Goal: Task Accomplishment & Management: Manage account settings

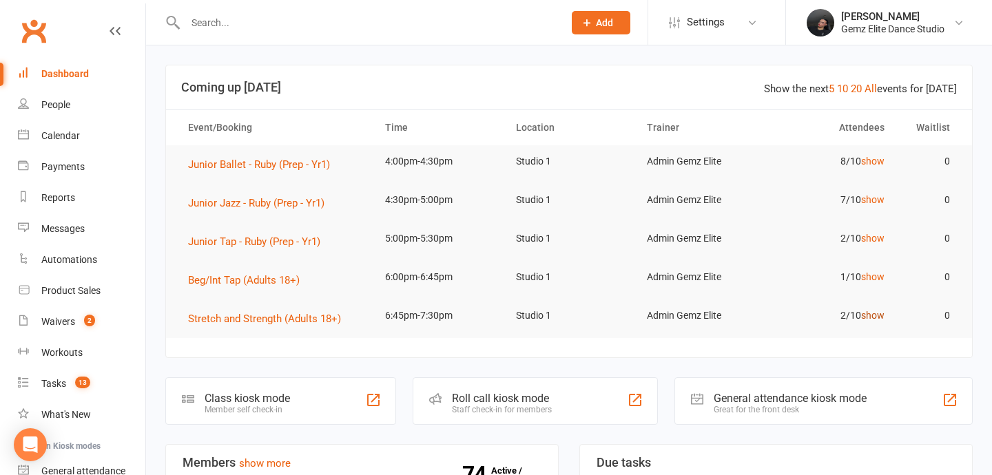
click at [870, 315] on link "show" at bounding box center [872, 315] width 23 height 11
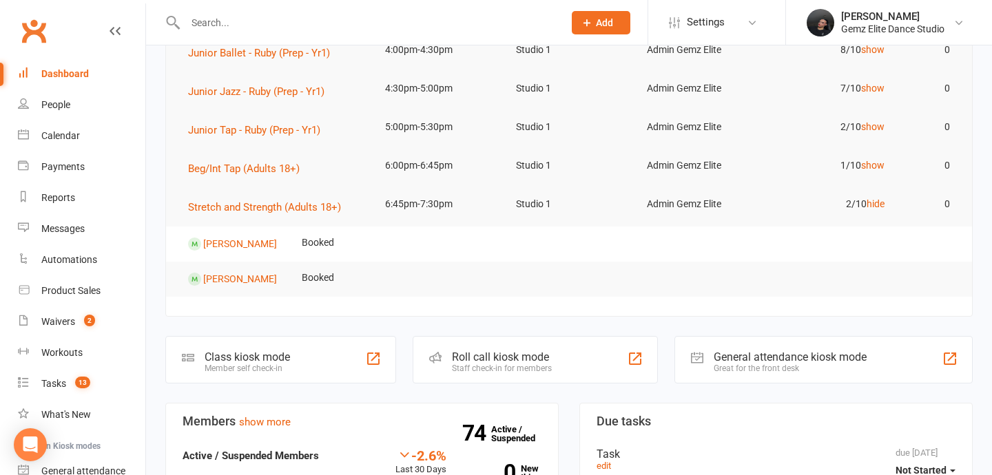
scroll to position [151, 0]
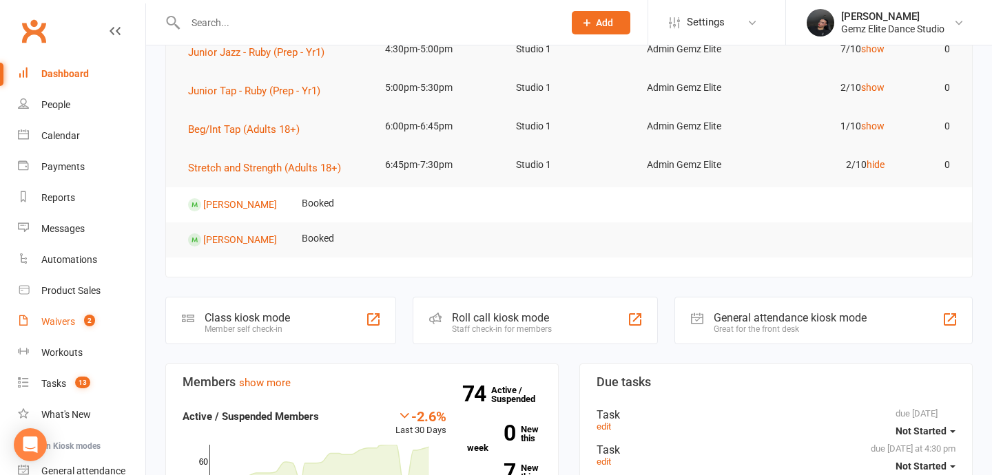
click at [88, 317] on span "2" at bounding box center [89, 321] width 11 height 12
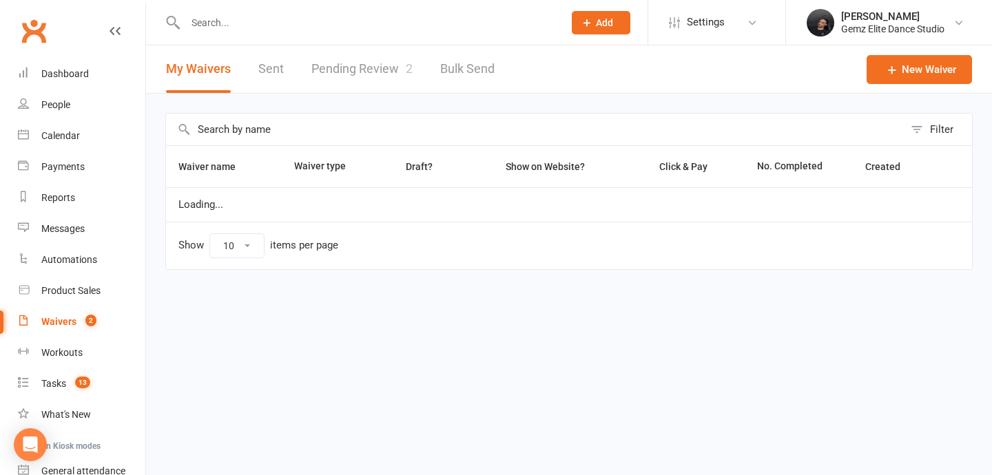
select select "100"
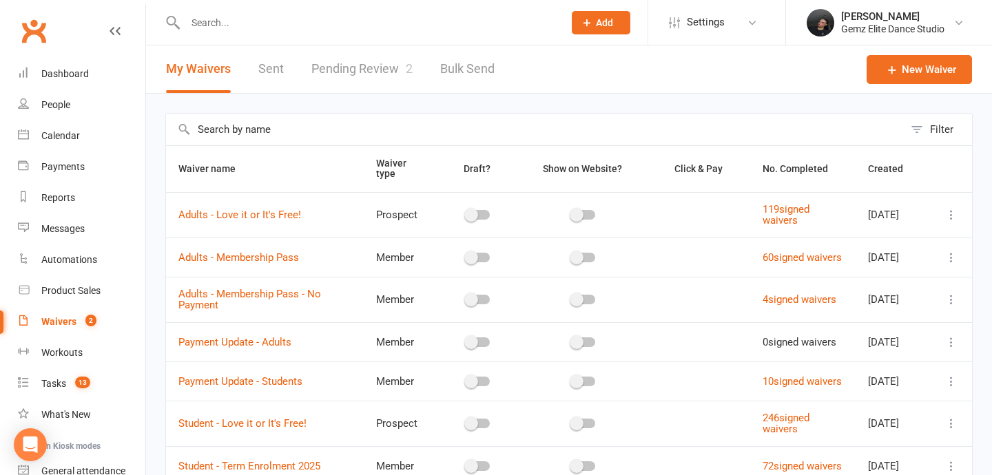
click at [373, 67] on link "Pending Review 2" at bounding box center [361, 69] width 101 height 48
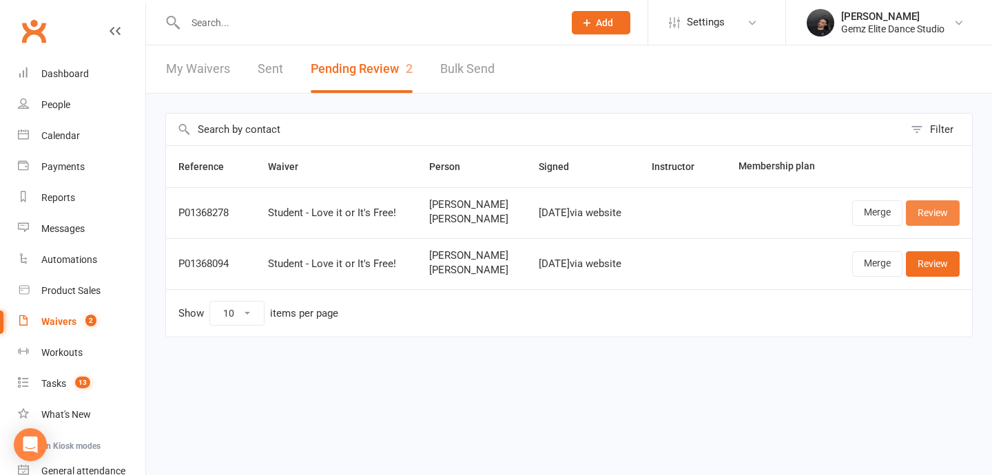
click at [938, 217] on link "Review" at bounding box center [933, 212] width 54 height 25
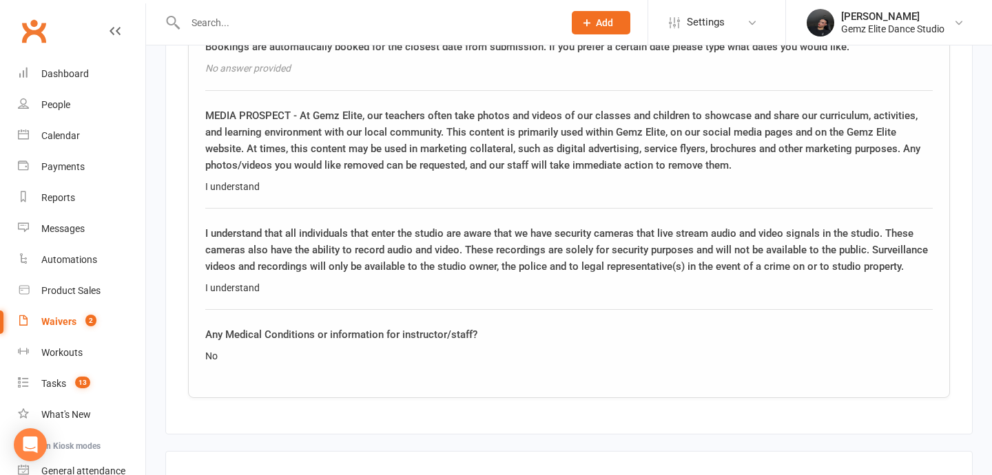
scroll to position [2227, 0]
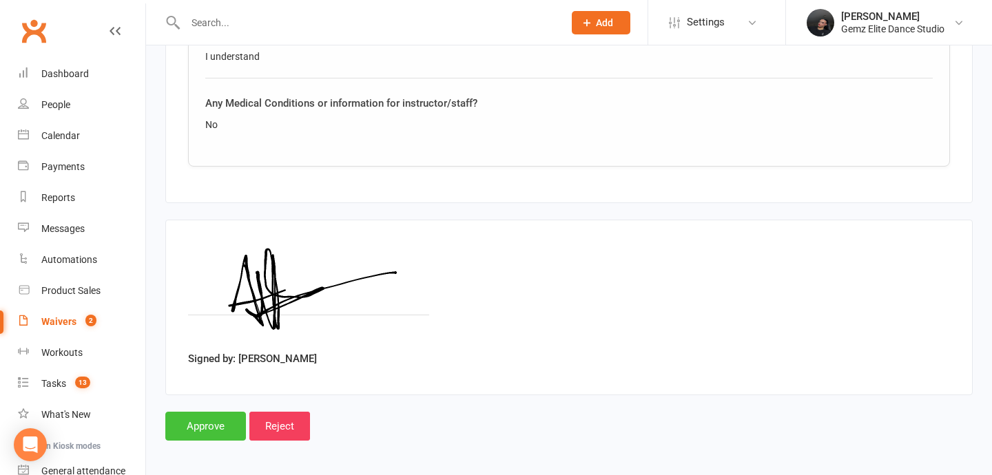
click at [178, 423] on input "Approve" at bounding box center [205, 426] width 81 height 29
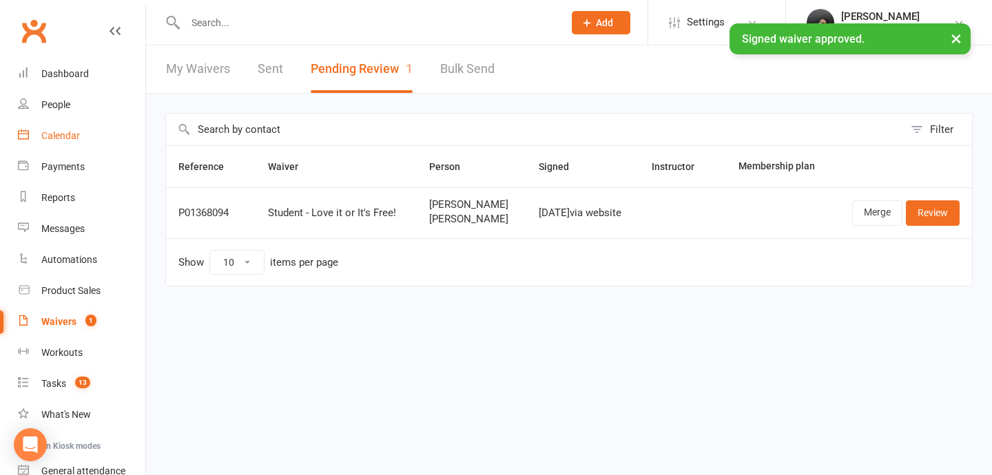
click at [69, 140] on div "Calendar" at bounding box center [60, 135] width 39 height 11
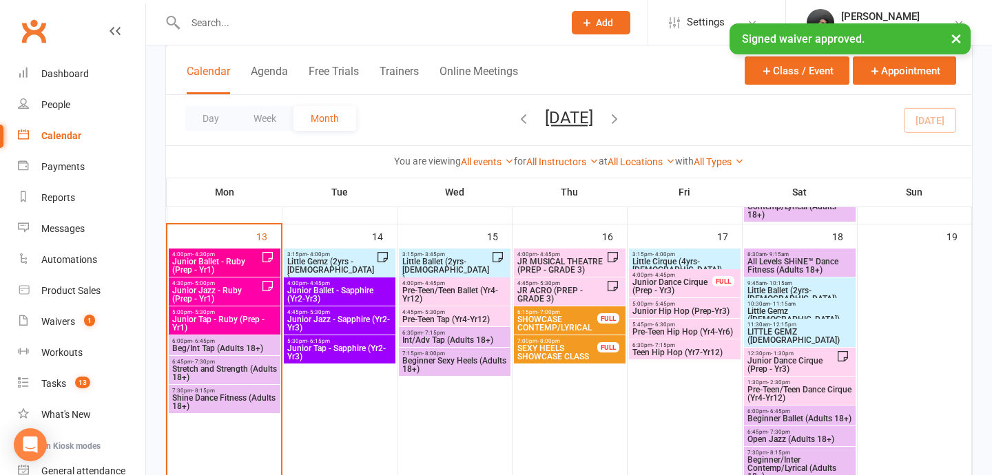
scroll to position [493, 0]
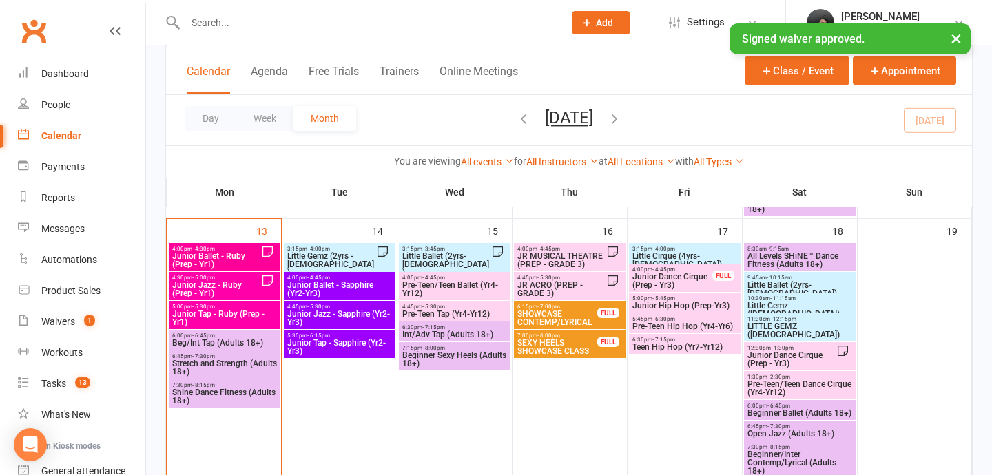
click at [686, 329] on span "Pre-Teen Hip Hop (Yr4-Yr6)" at bounding box center [685, 326] width 106 height 8
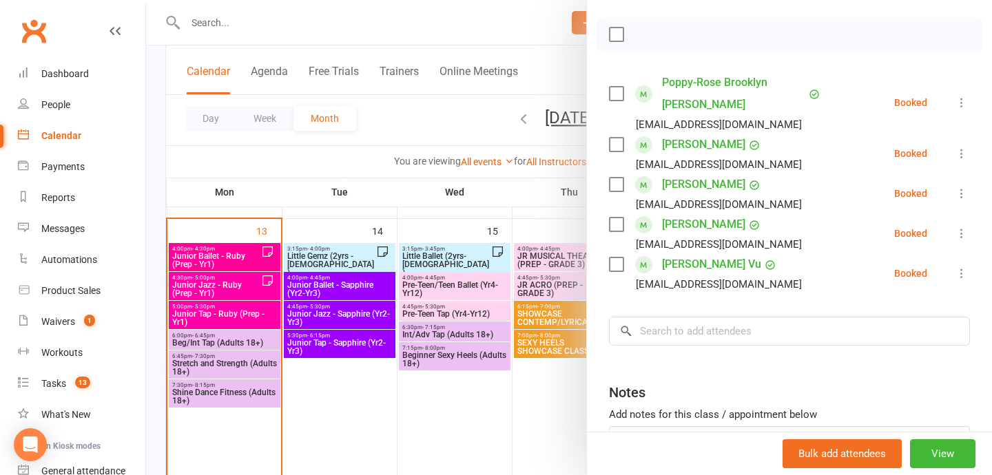
scroll to position [186, 0]
click at [719, 339] on input "search" at bounding box center [789, 330] width 361 height 29
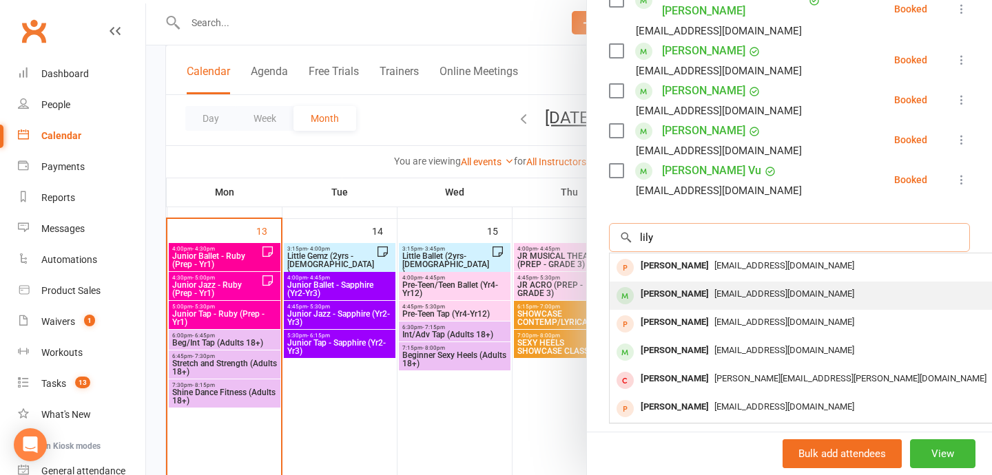
scroll to position [294, 0]
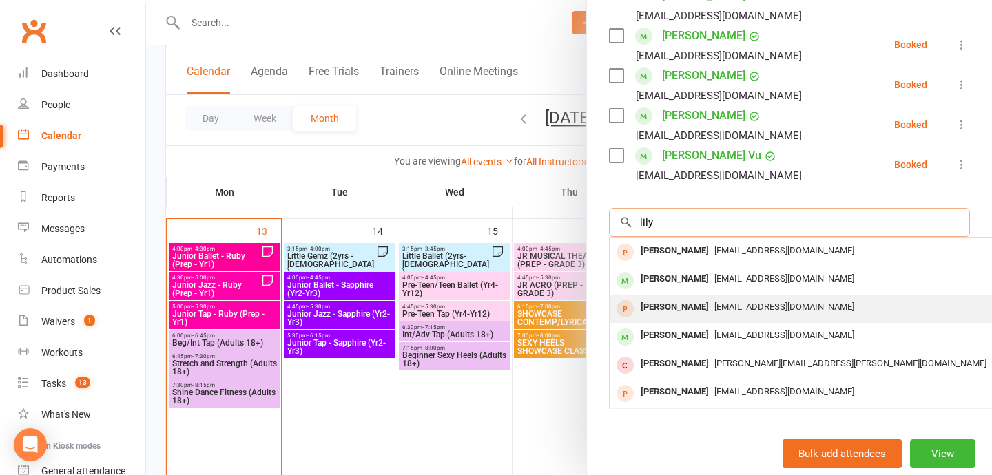
type input "lily"
click at [741, 312] on div "[EMAIL_ADDRESS][DOMAIN_NAME]" at bounding box center [815, 308] width 401 height 20
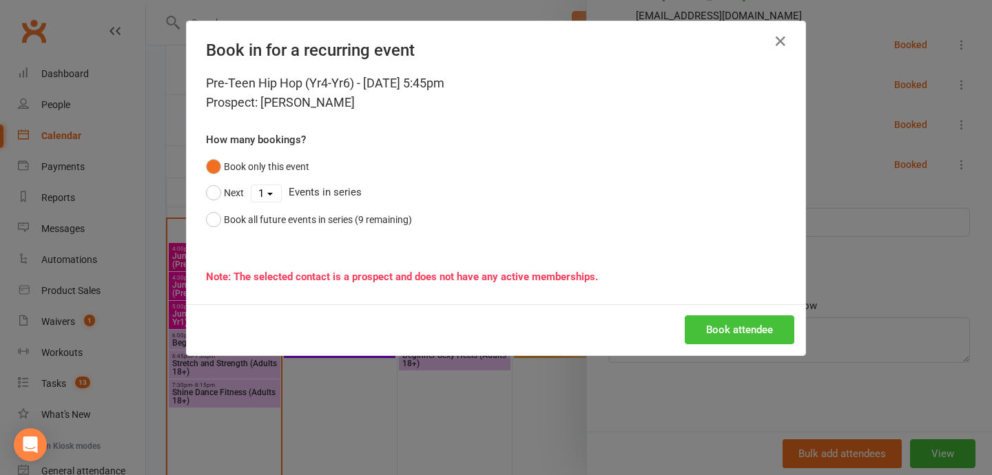
click at [741, 328] on button "Book attendee" at bounding box center [740, 330] width 110 height 29
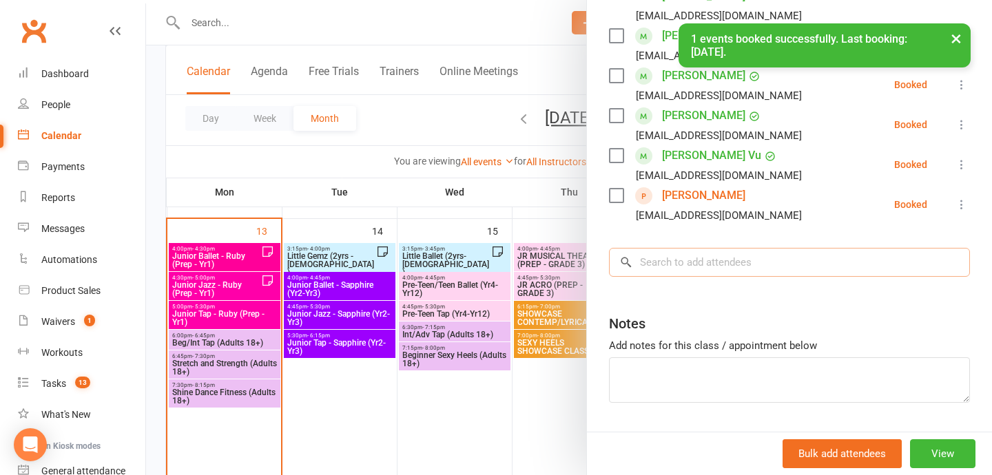
click at [728, 274] on input "search" at bounding box center [789, 262] width 361 height 29
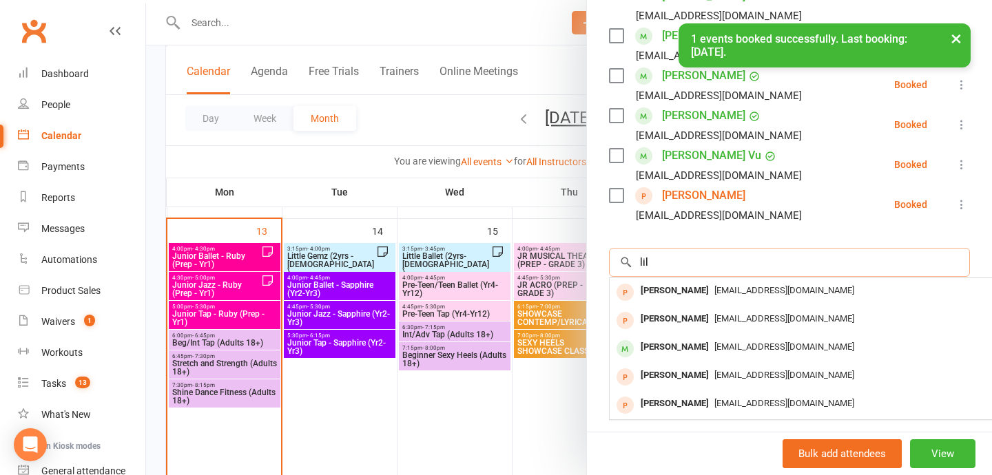
type input "lil"
click at [559, 418] on div at bounding box center [569, 237] width 846 height 475
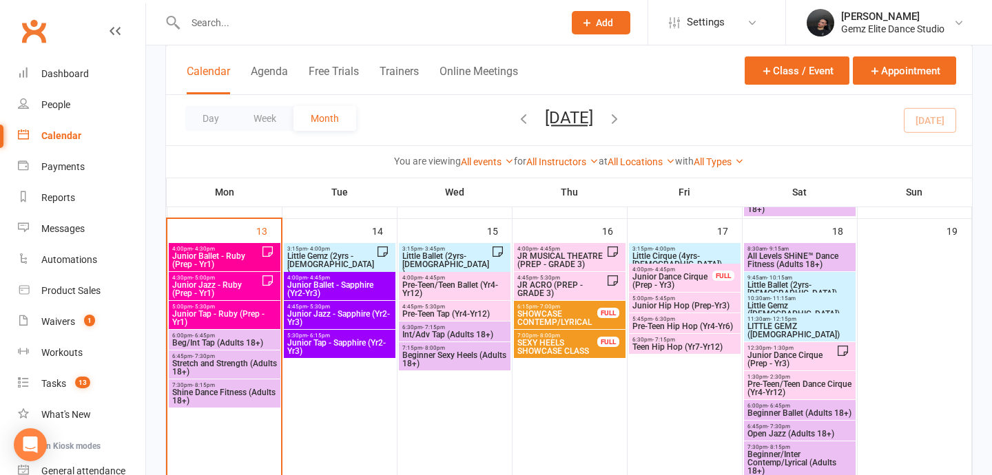
click at [666, 322] on span "Pre-Teen Hip Hop (Yr4-Yr6)" at bounding box center [685, 326] width 106 height 8
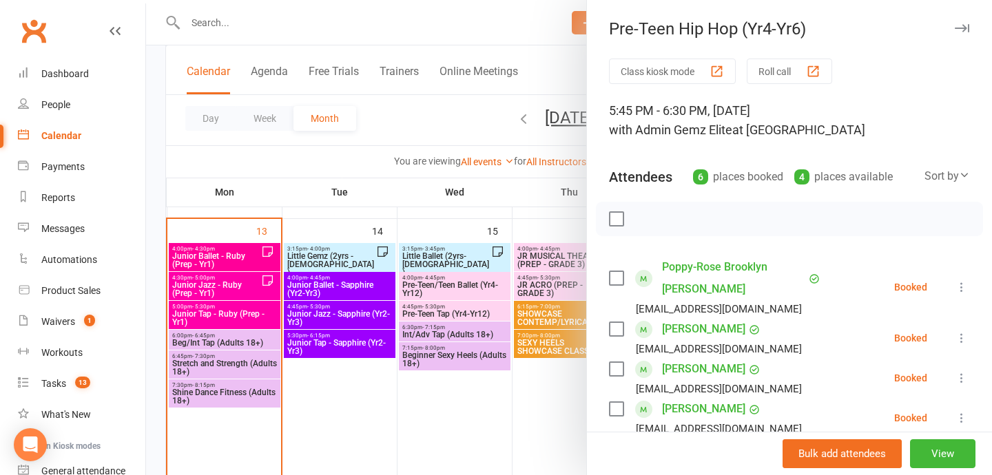
click at [535, 373] on div at bounding box center [569, 237] width 846 height 475
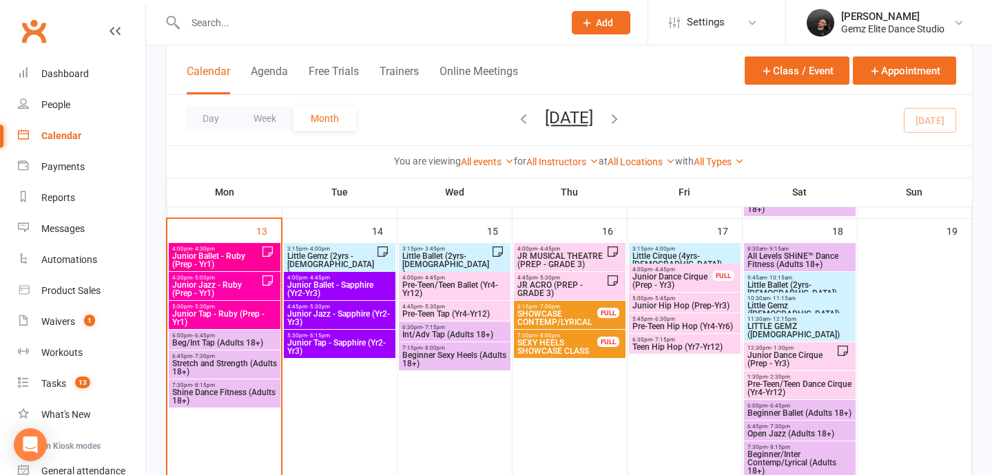
click at [689, 325] on span "Pre-Teen Hip Hop (Yr4-Yr6)" at bounding box center [685, 326] width 106 height 8
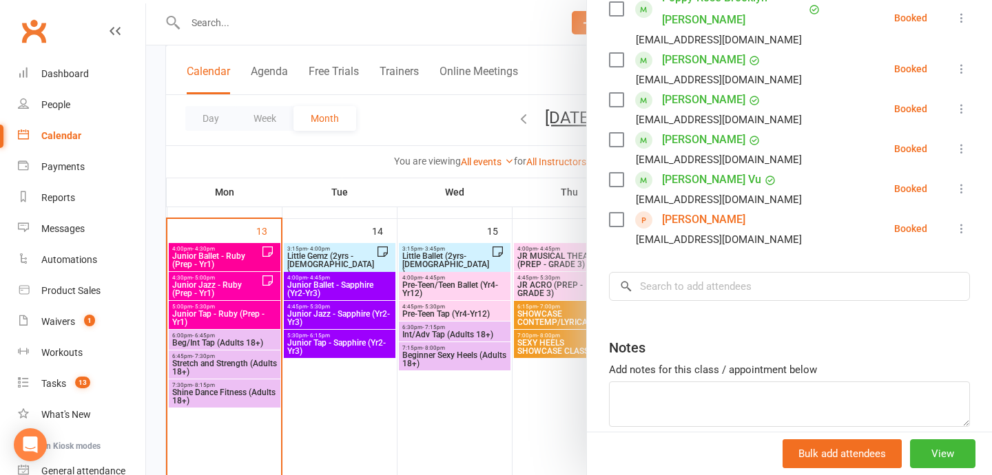
scroll to position [333, 0]
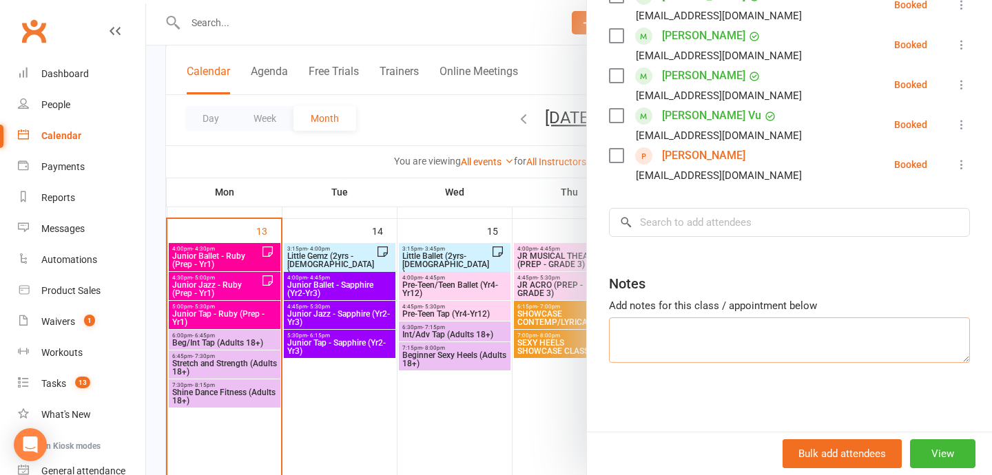
click at [693, 331] on textarea at bounding box center [789, 340] width 361 height 45
type textarea "Trial"
click at [697, 152] on link "[PERSON_NAME]" at bounding box center [703, 156] width 83 height 22
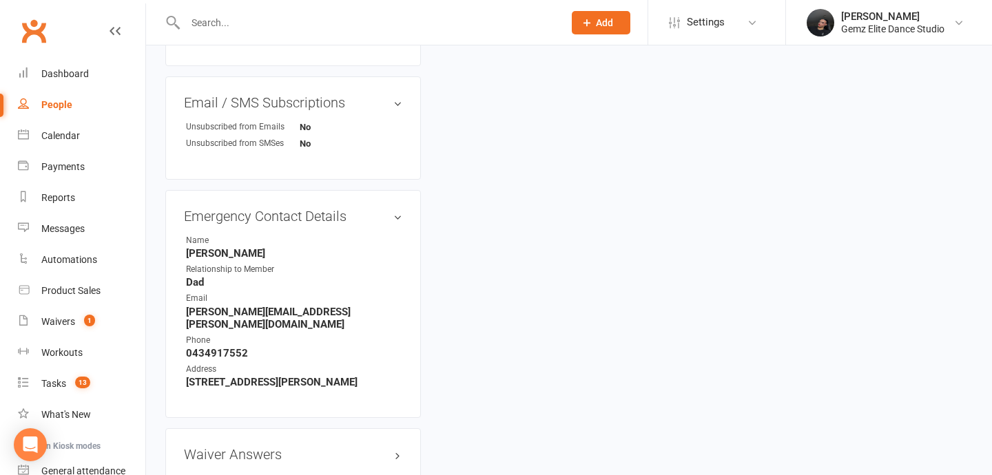
scroll to position [747, 0]
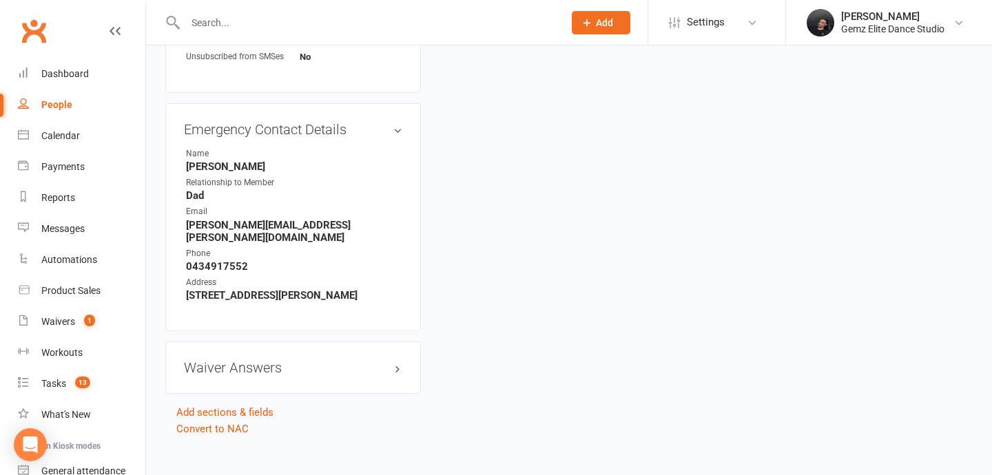
click at [322, 363] on div "Waiver Answers edit" at bounding box center [293, 368] width 256 height 52
click at [279, 360] on h3 "Waiver Answers edit" at bounding box center [293, 367] width 218 height 15
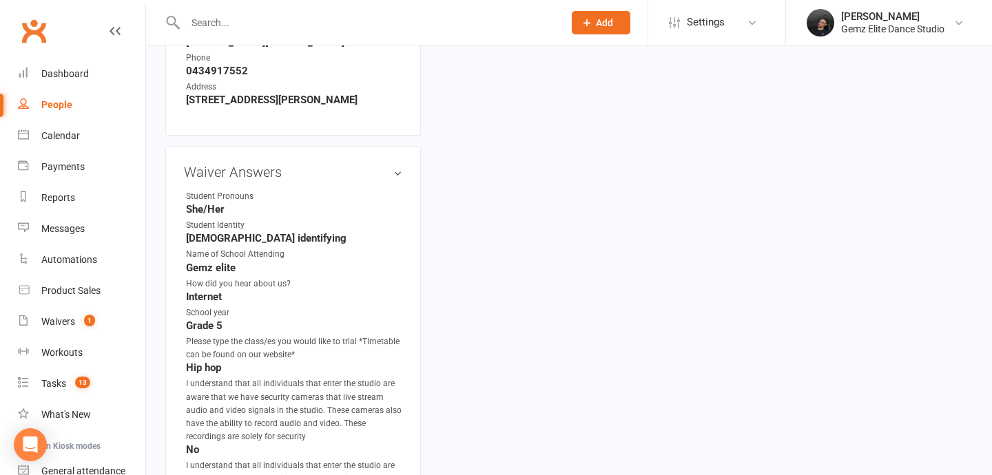
scroll to position [945, 0]
click at [74, 322] on div "Waivers" at bounding box center [58, 321] width 34 height 11
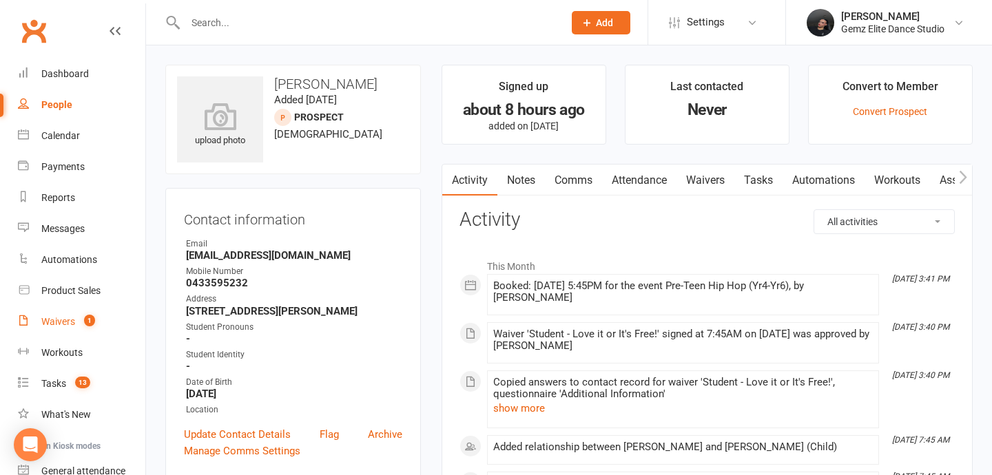
select select "100"
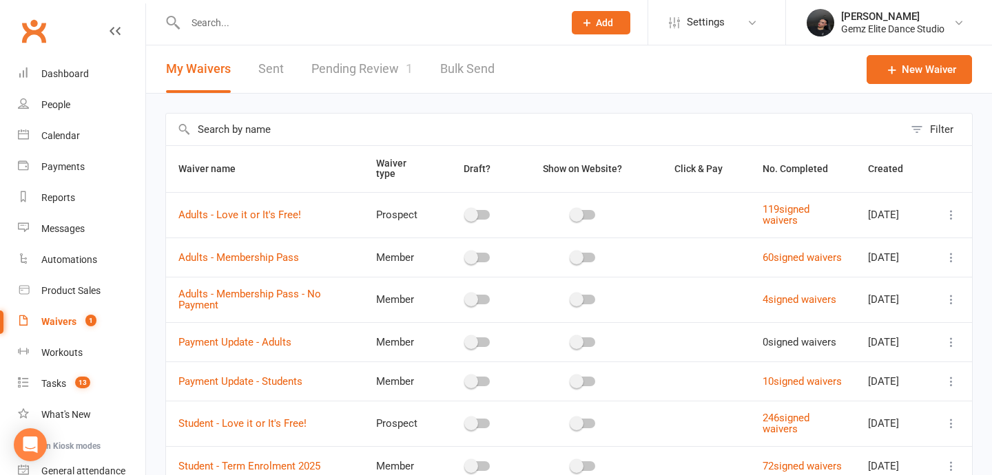
click at [372, 59] on link "Pending Review 1" at bounding box center [361, 69] width 101 height 48
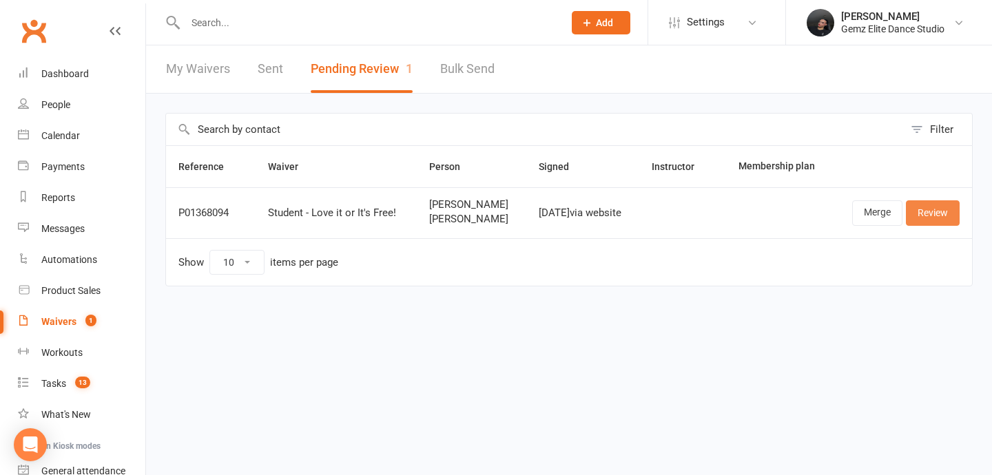
click at [945, 217] on link "Review" at bounding box center [933, 212] width 54 height 25
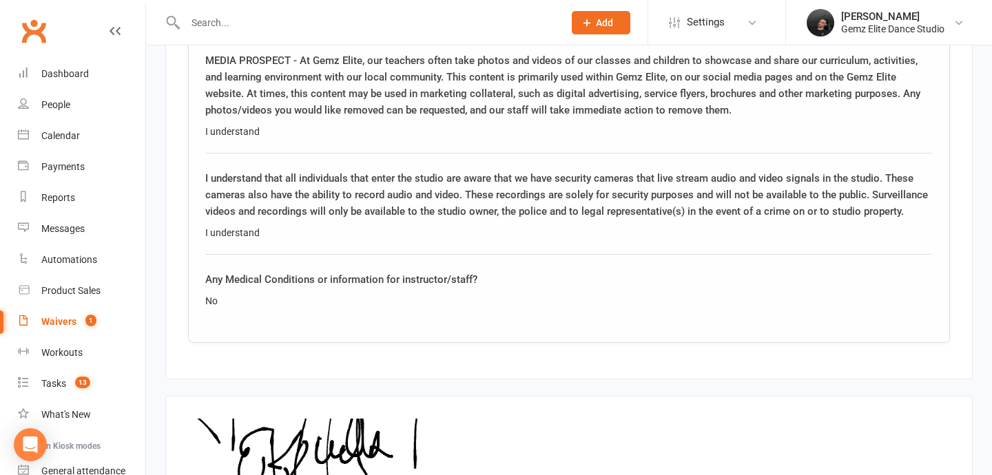
scroll to position [2227, 0]
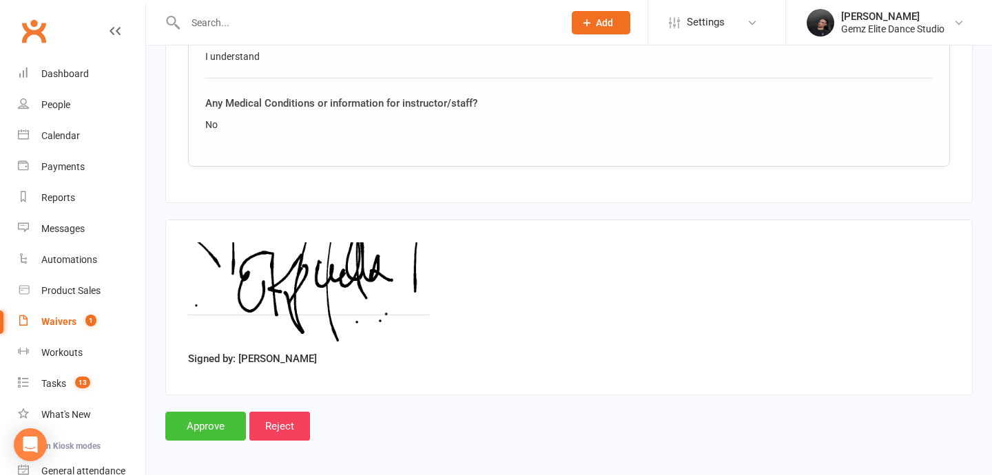
click at [202, 424] on input "Approve" at bounding box center [205, 426] width 81 height 29
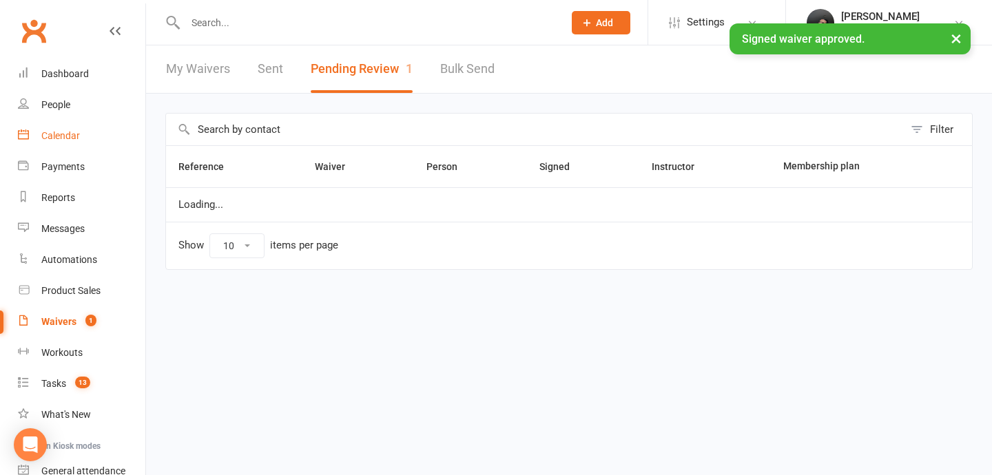
click at [70, 138] on div "Calendar" at bounding box center [60, 135] width 39 height 11
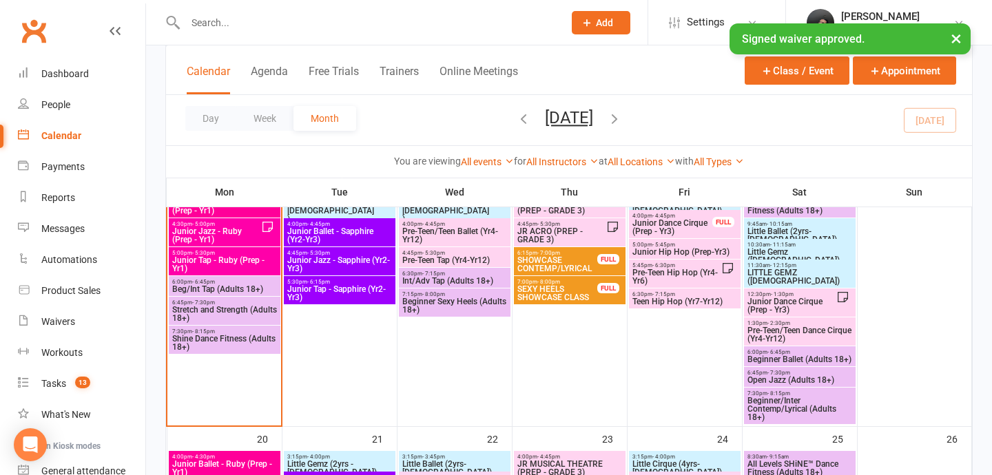
scroll to position [577, 0]
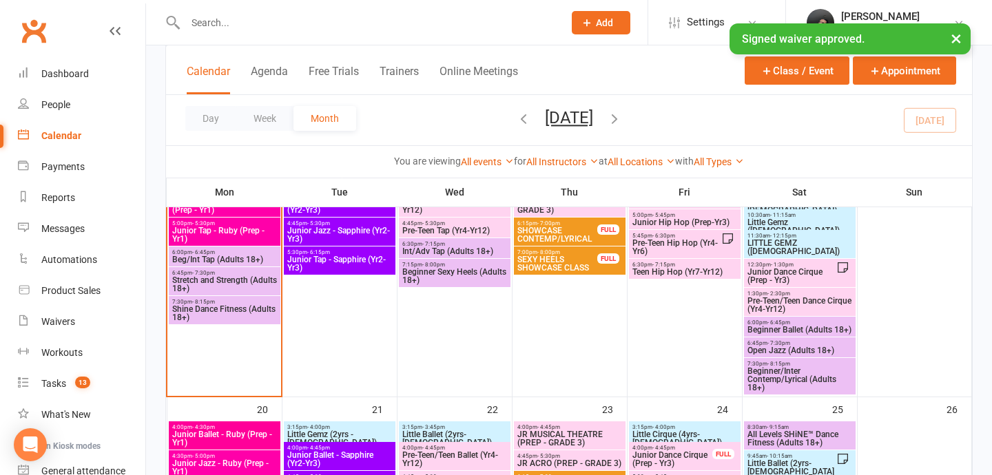
click at [801, 274] on span "Junior Dance Cirque (Prep - Yr3)" at bounding box center [792, 276] width 90 height 17
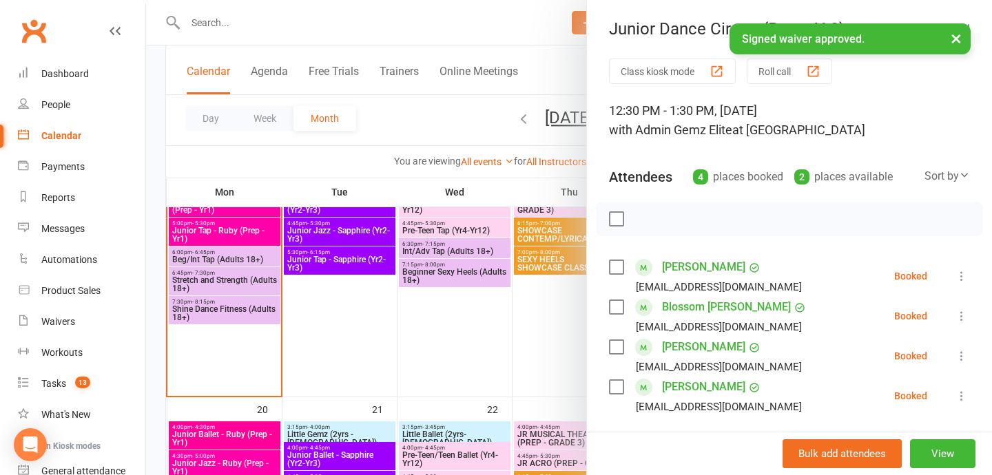
scroll to position [180, 0]
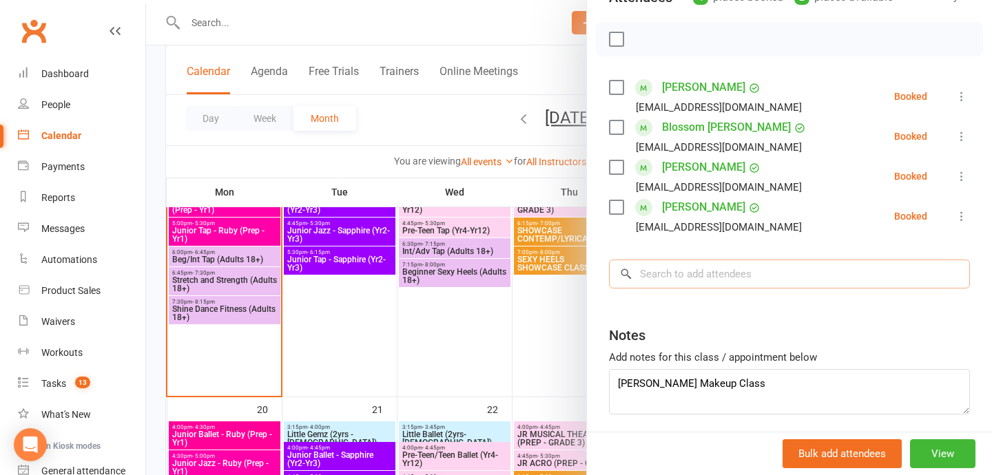
click at [754, 286] on input "search" at bounding box center [789, 274] width 361 height 29
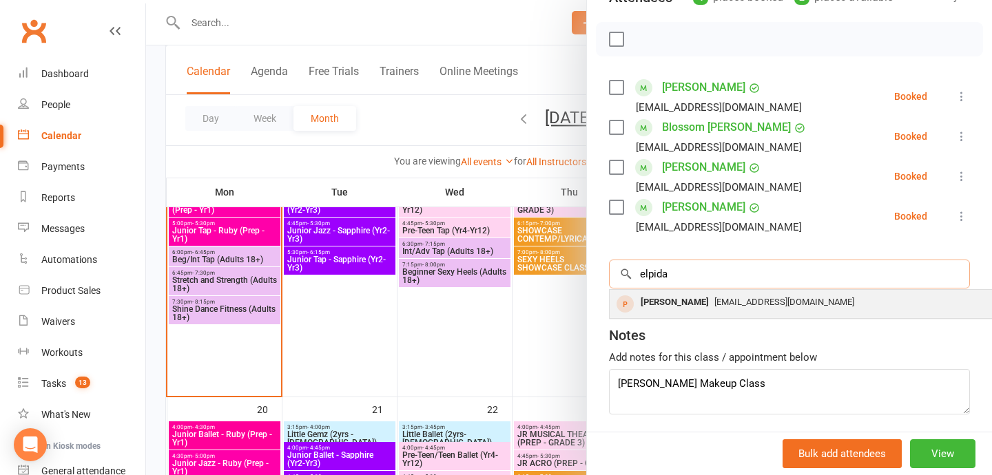
type input "elpida"
click at [670, 306] on div "[PERSON_NAME]" at bounding box center [674, 303] width 79 height 20
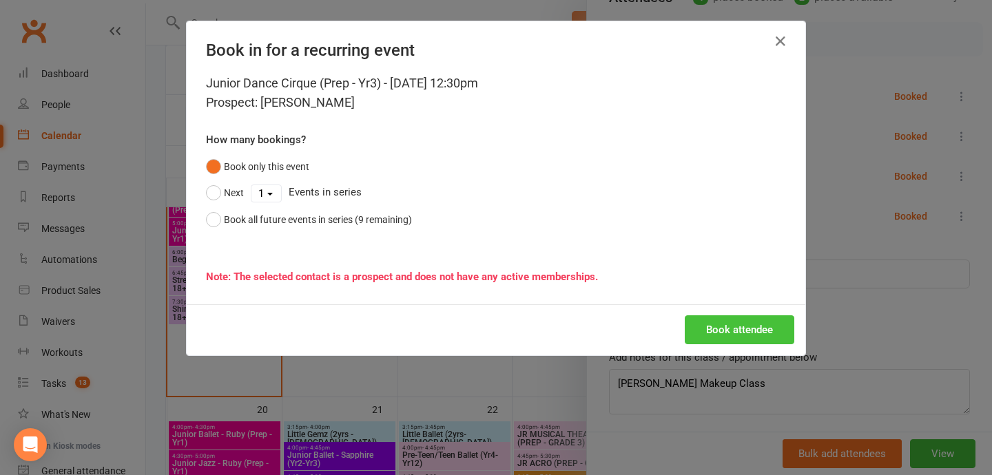
click at [729, 325] on button "Book attendee" at bounding box center [740, 330] width 110 height 29
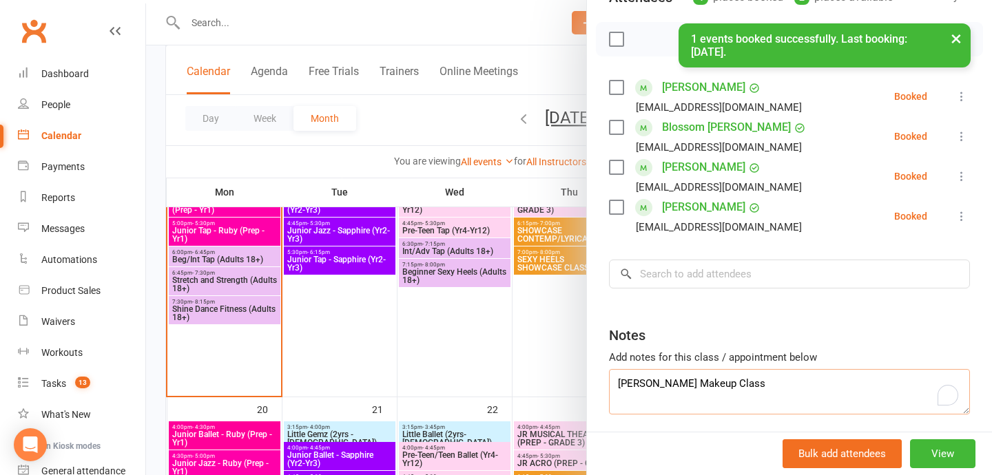
click at [743, 392] on textarea "[PERSON_NAME] Makeup Class" at bounding box center [789, 391] width 361 height 45
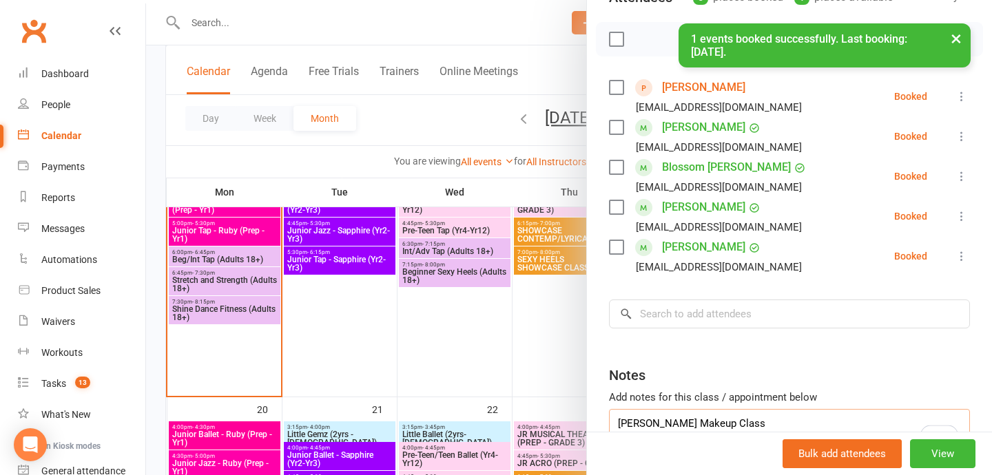
scroll to position [0, 0]
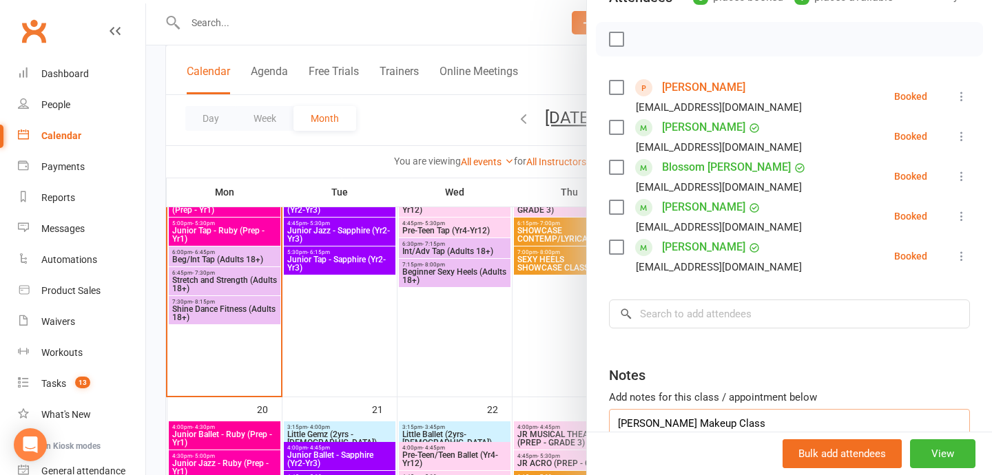
type textarea "[PERSON_NAME] Makeup Class Elpida Trial Class"
click at [482, 336] on div at bounding box center [569, 237] width 846 height 475
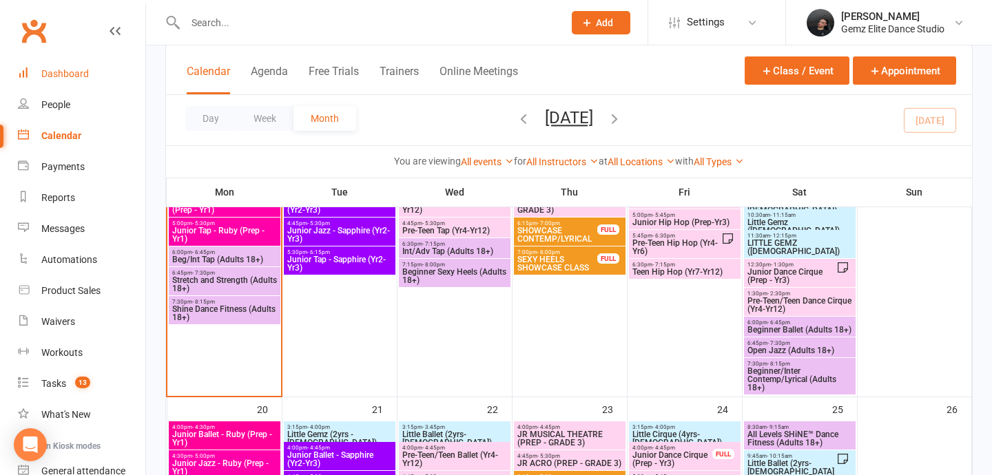
click at [79, 69] on div "Dashboard" at bounding box center [65, 73] width 48 height 11
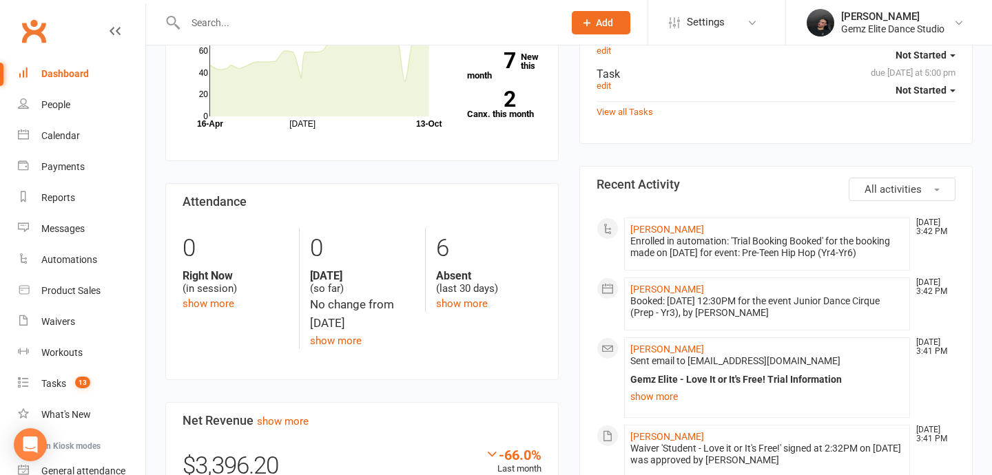
scroll to position [491, 0]
click at [655, 350] on link "[PERSON_NAME]" at bounding box center [667, 350] width 74 height 11
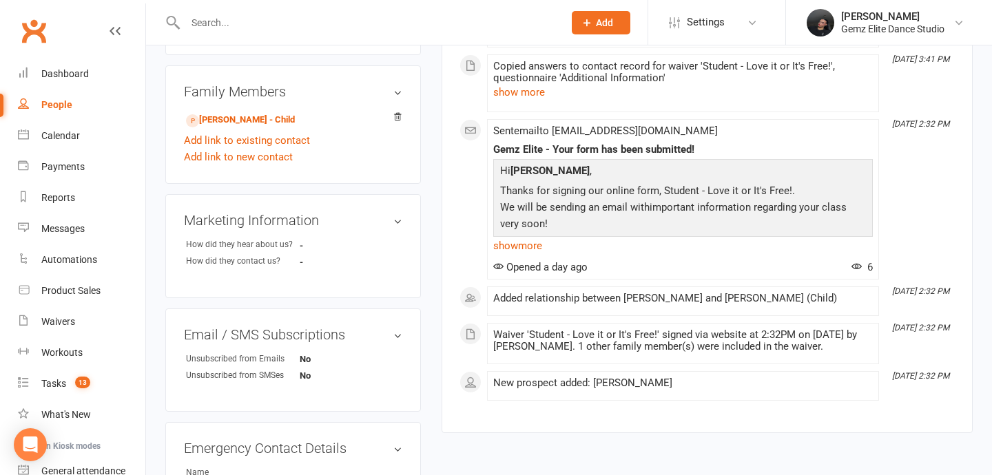
scroll to position [754, 0]
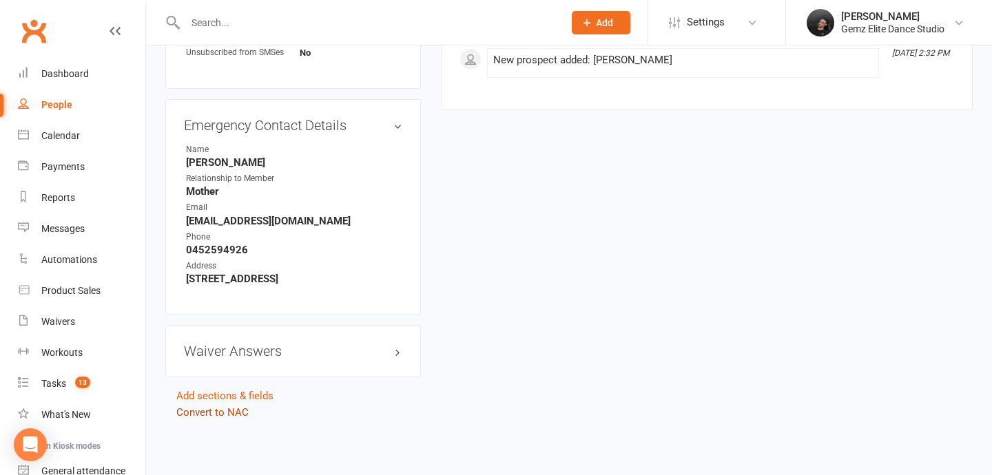
click at [231, 416] on link "Convert to NAC" at bounding box center [212, 412] width 72 height 12
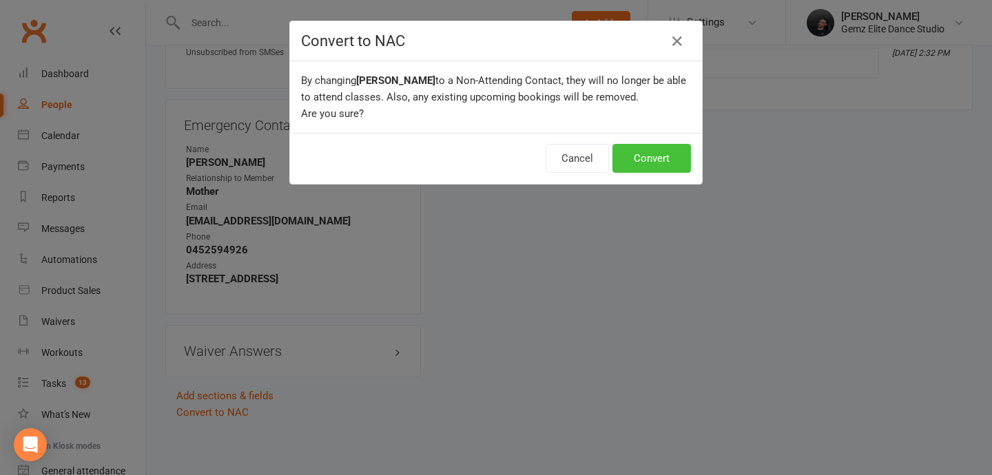
click at [660, 166] on button "Convert" at bounding box center [651, 158] width 79 height 29
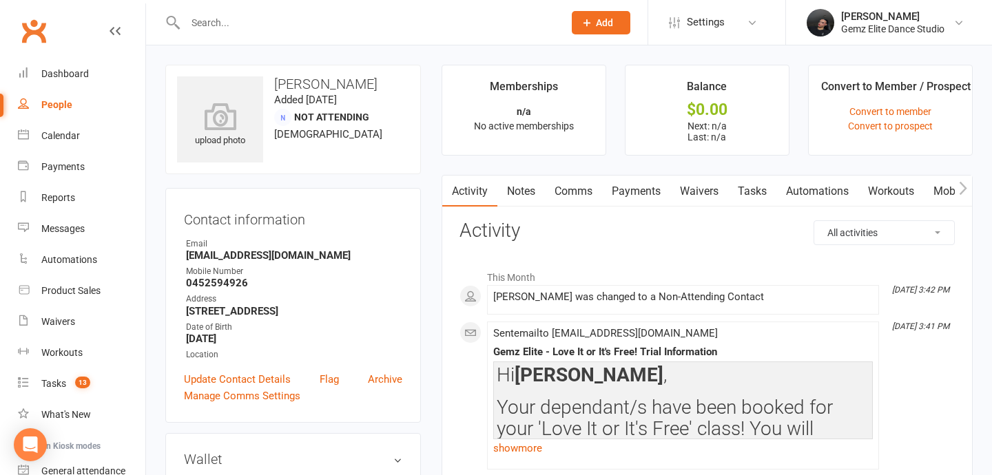
click at [383, 41] on div at bounding box center [359, 22] width 389 height 45
click at [393, 32] on div at bounding box center [359, 22] width 389 height 45
click at [258, 22] on input "text" at bounding box center [367, 22] width 373 height 19
type input "z"
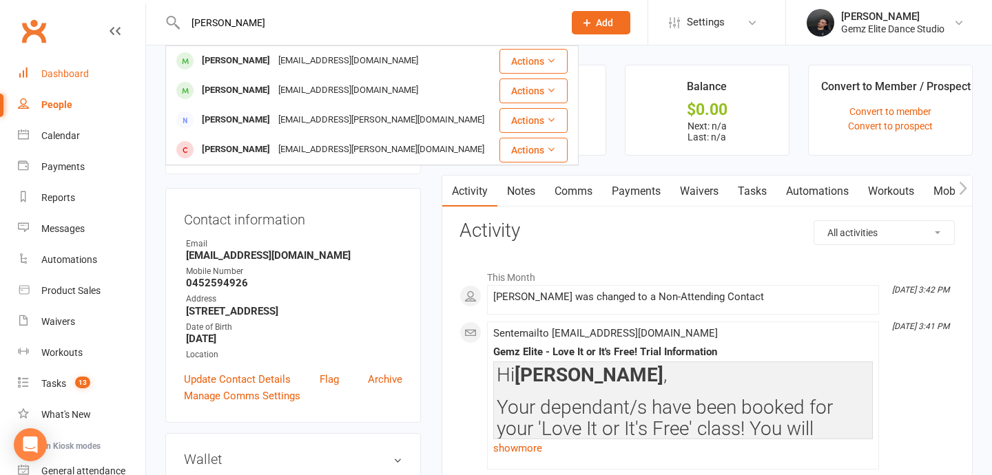
type input "[PERSON_NAME]"
click at [49, 65] on link "Dashboard" at bounding box center [81, 74] width 127 height 31
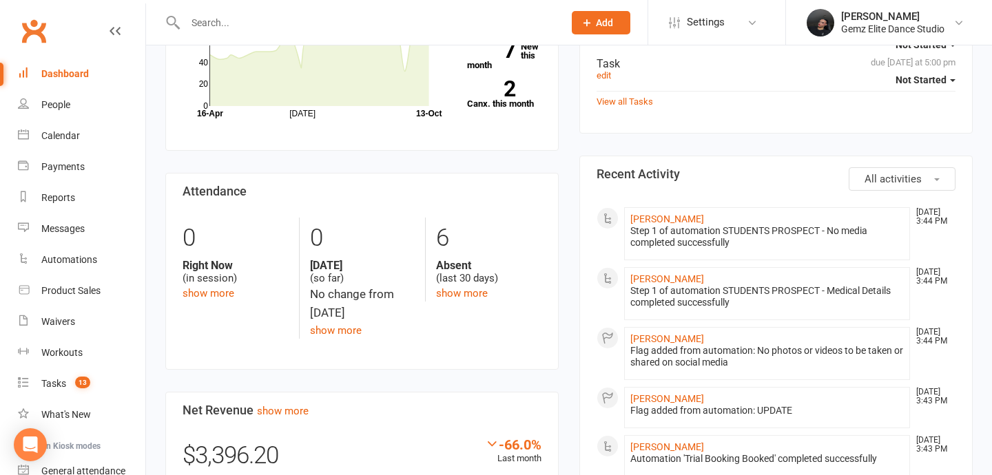
scroll to position [473, 0]
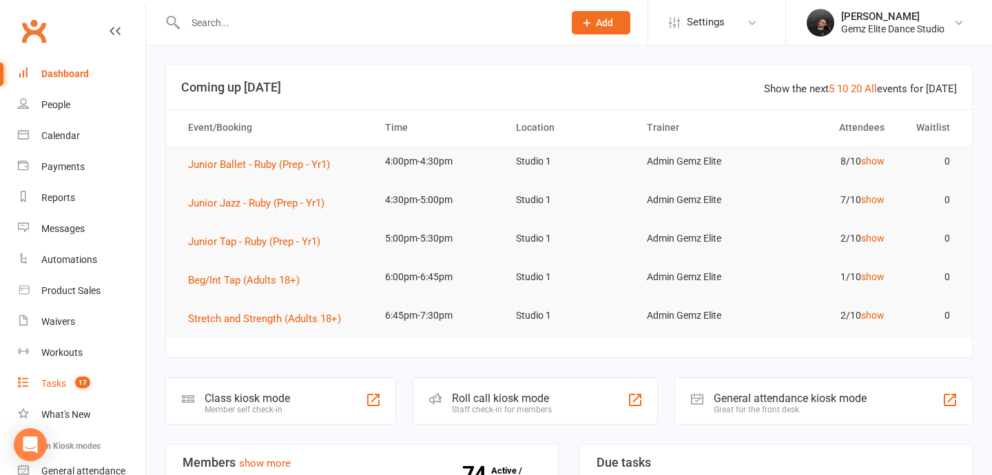
click at [76, 377] on link "Tasks 17" at bounding box center [81, 384] width 127 height 31
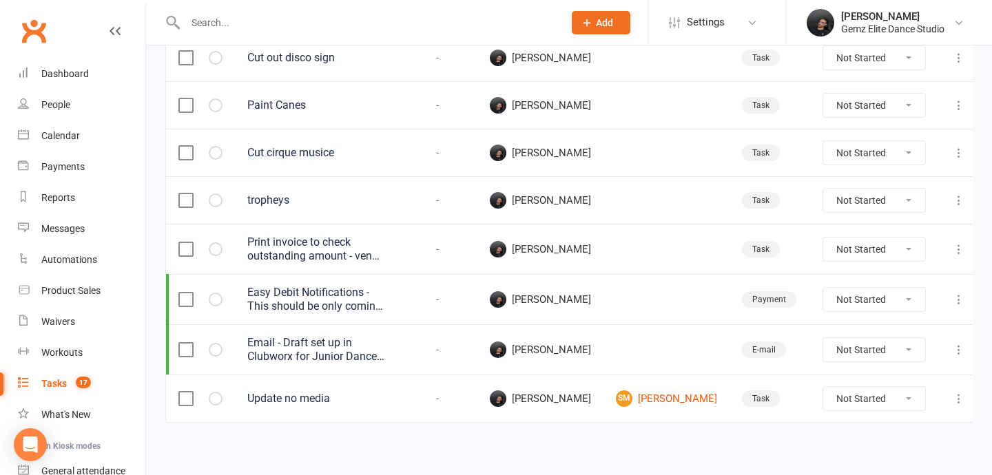
scroll to position [522, 0]
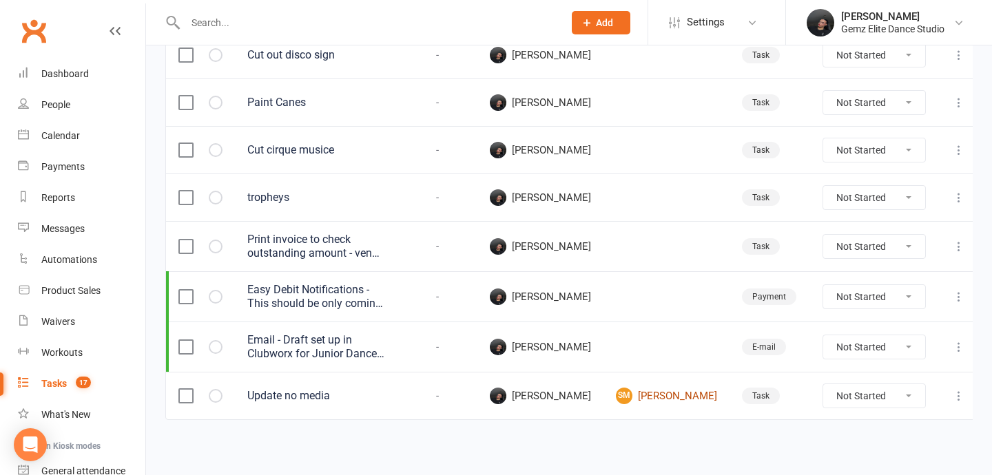
click at [695, 392] on link "SM Spyce Martin" at bounding box center [666, 396] width 101 height 17
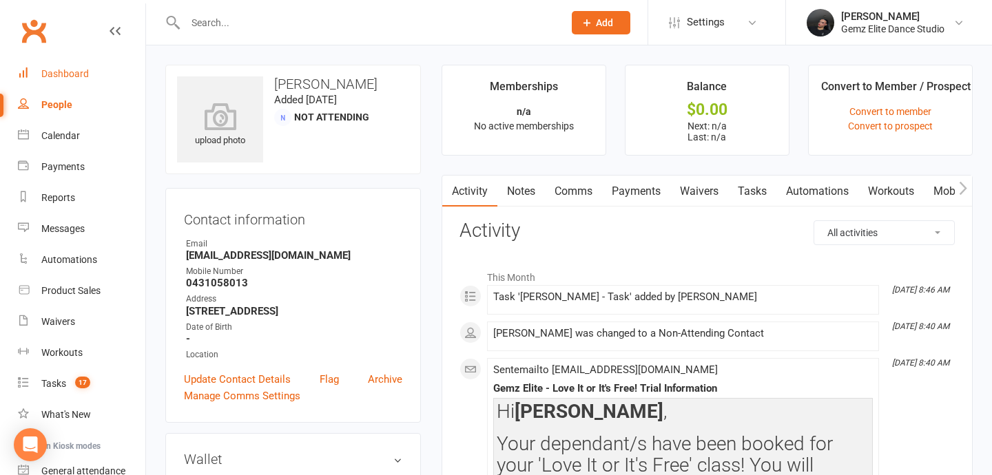
click at [89, 66] on link "Dashboard" at bounding box center [81, 74] width 127 height 31
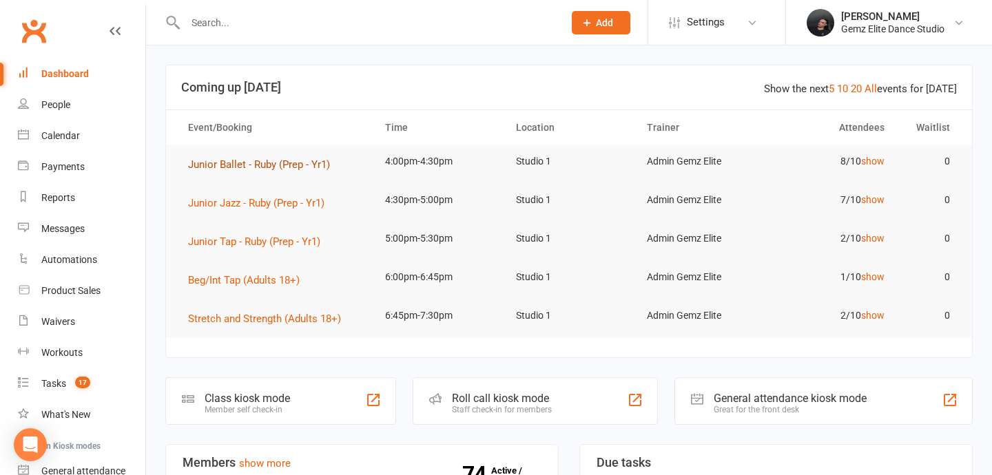
click at [290, 167] on span "Junior Ballet - Ruby (Prep - Yr1)" at bounding box center [259, 164] width 142 height 12
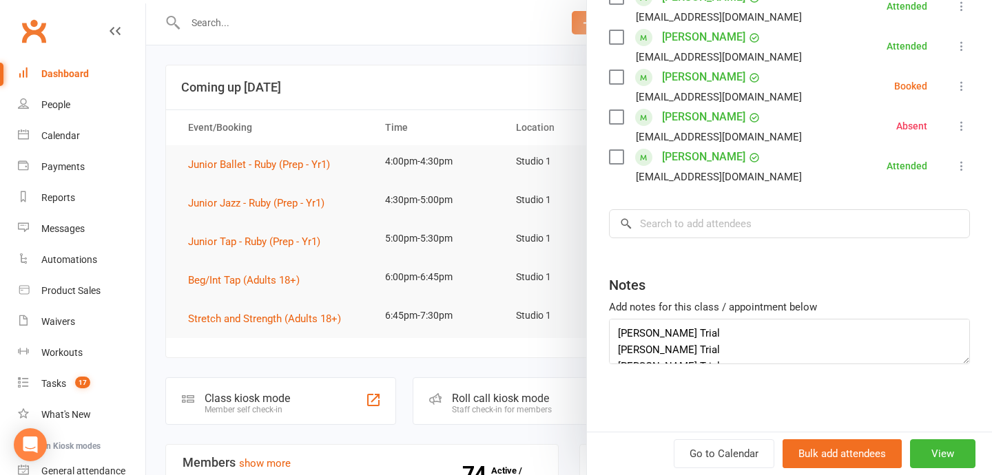
scroll to position [33, 0]
click at [732, 351] on textarea "Angad Trial Inayat Trial Hazel Trial Mackenzie Absent - Advised in person" at bounding box center [789, 341] width 361 height 45
click at [749, 345] on textarea "Angad Trial Inayat Trial Hazel Trial Mackenzie Absent - Advised in person" at bounding box center [789, 341] width 361 height 45
click at [766, 347] on textarea "Angad Trial Inayat Trial Hazel Trial Mackenzie Absent - Advised in person" at bounding box center [789, 341] width 361 height 45
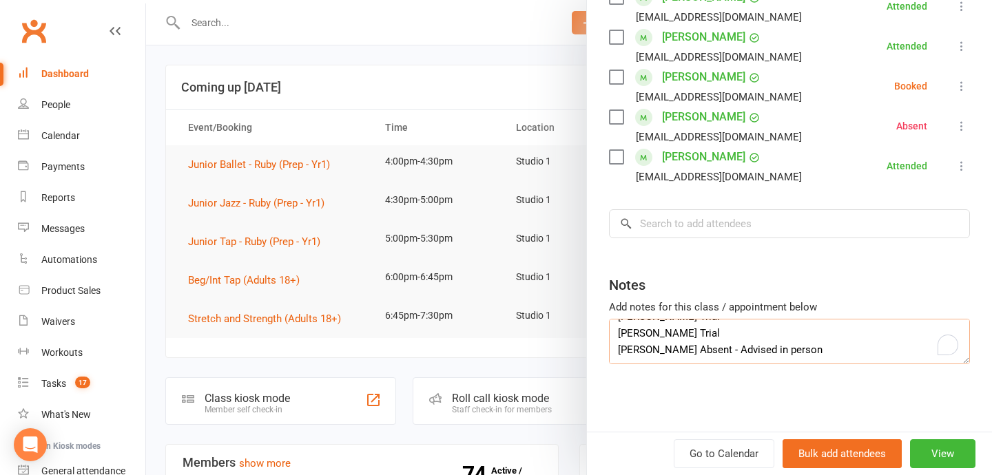
click at [766, 347] on textarea "Angad Trial Inayat Trial Hazel Trial Mackenzie Absent - Advised in person" at bounding box center [789, 341] width 361 height 45
click at [807, 353] on textarea "Angad Trial Inayat Trial Hazel Trial Mackenzie Absent - Advised in person" at bounding box center [789, 341] width 361 height 45
drag, startPoint x: 836, startPoint y: 348, endPoint x: 822, endPoint y: 348, distance: 13.8
click at [822, 348] on textarea "Angad Trial Inayat Trial Hazel Trial Mackenzie Absent - Advised in person and e…" at bounding box center [789, 341] width 361 height 45
click at [861, 348] on textarea "Angad Trial Inayat Trial Hazel Trial Mackenzie Absent - Advised in person and e…" at bounding box center [789, 341] width 361 height 45
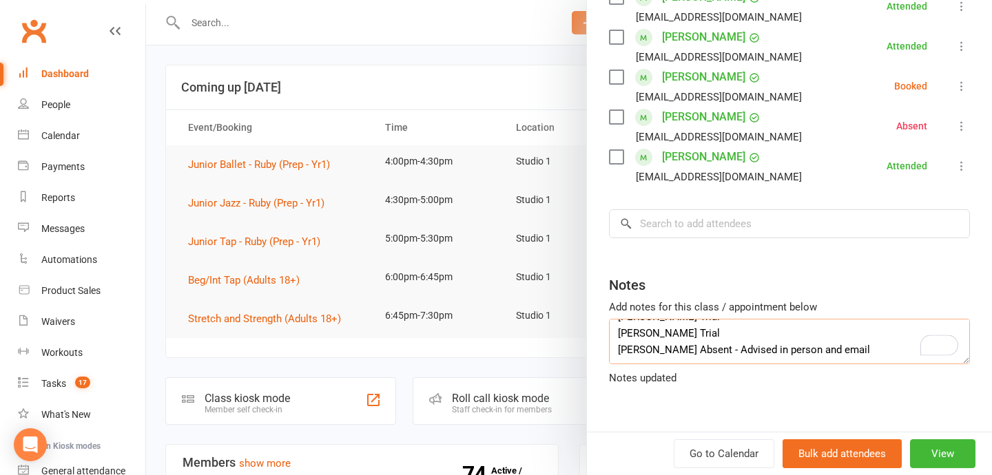
drag, startPoint x: 851, startPoint y: 348, endPoint x: 795, endPoint y: 349, distance: 55.8
click at [795, 349] on textarea "Angad Trial Inayat Trial Hazel Trial Mackenzie Absent - Advised in person and e…" at bounding box center [789, 341] width 361 height 45
type textarea "Angad Trial Inayat Trial Hazel Trial Mackenzie Absent - Advised in person and e…"
click at [467, 233] on div at bounding box center [569, 237] width 846 height 475
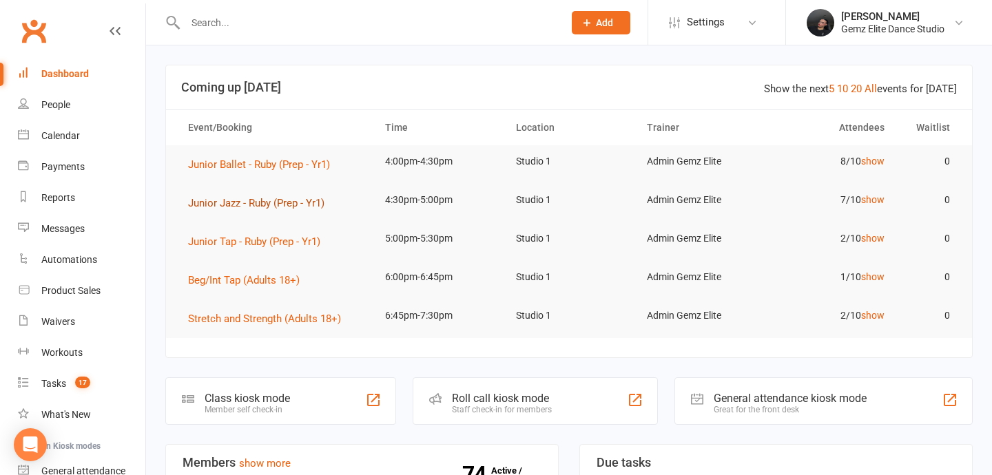
click at [276, 204] on span "Junior Jazz - Ruby (Prep - Yr1)" at bounding box center [256, 203] width 136 height 12
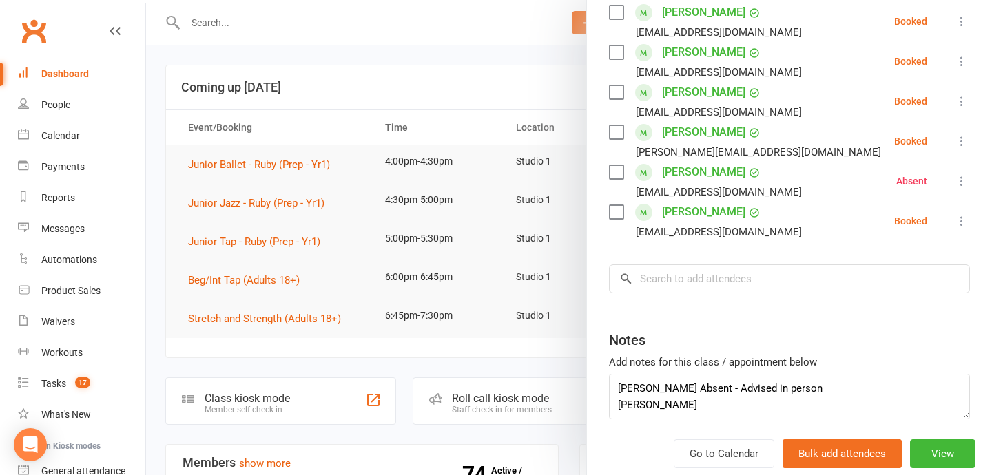
scroll to position [351, 0]
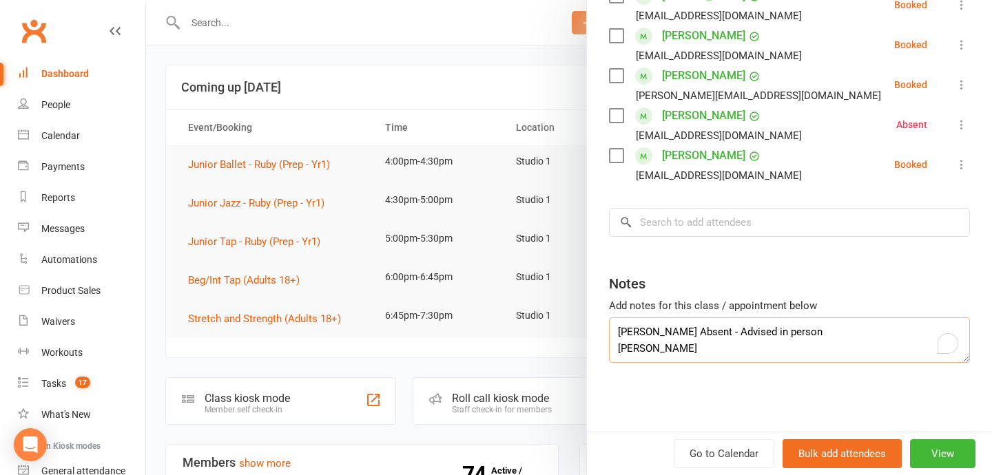
click at [741, 351] on textarea "Mackenzie Absent - Advised in person Gianna Makeup Lesson" at bounding box center [789, 340] width 361 height 45
paste textarea "and email"
click at [814, 328] on textarea "Mackenzie Absent - Advised in person Gianna Makeup Lesson" at bounding box center [789, 340] width 361 height 45
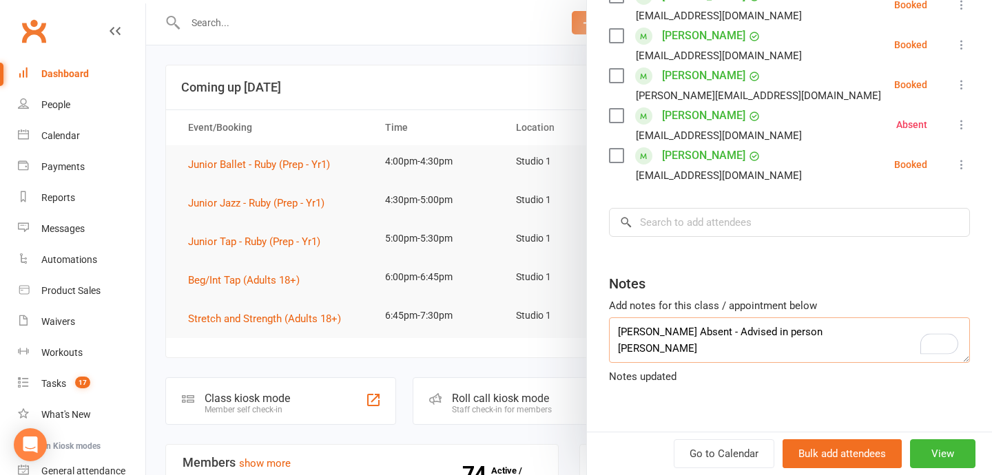
paste textarea "and email"
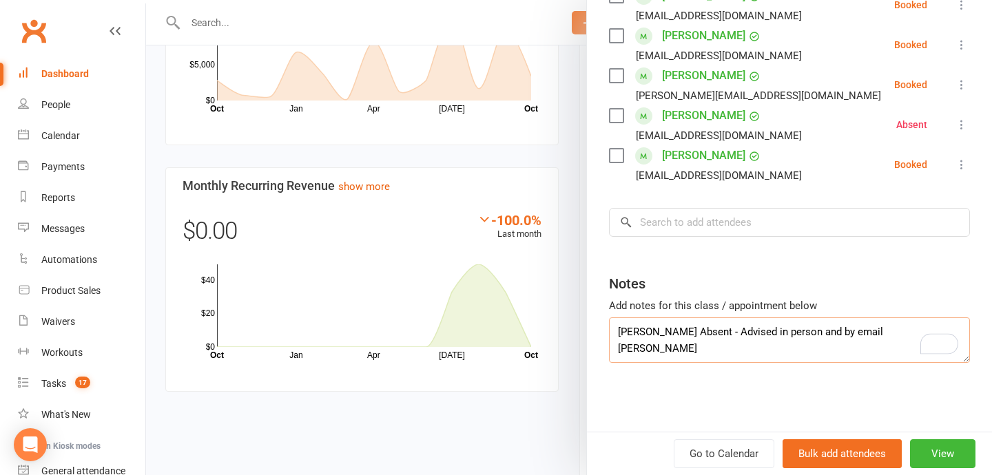
scroll to position [993, 0]
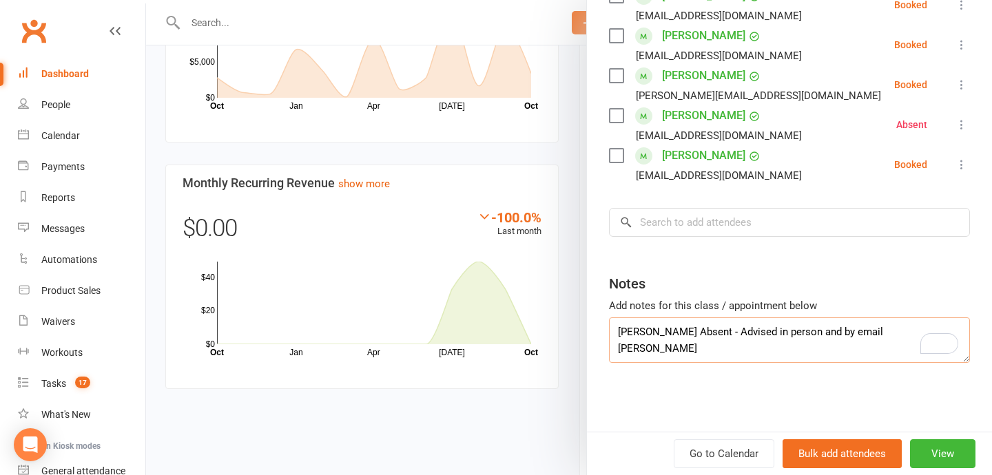
type textarea "Mackenzie Absent - Advised in person and by email Gianna Makeup Lesson"
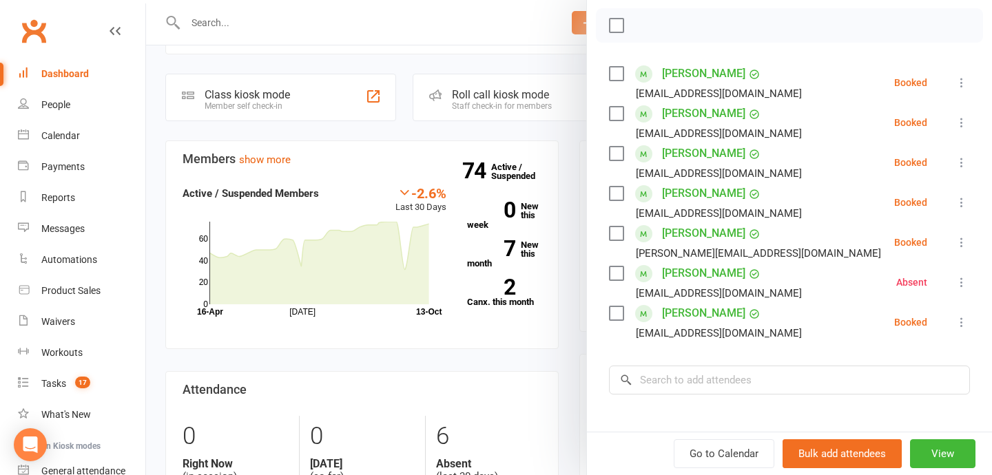
scroll to position [206, 0]
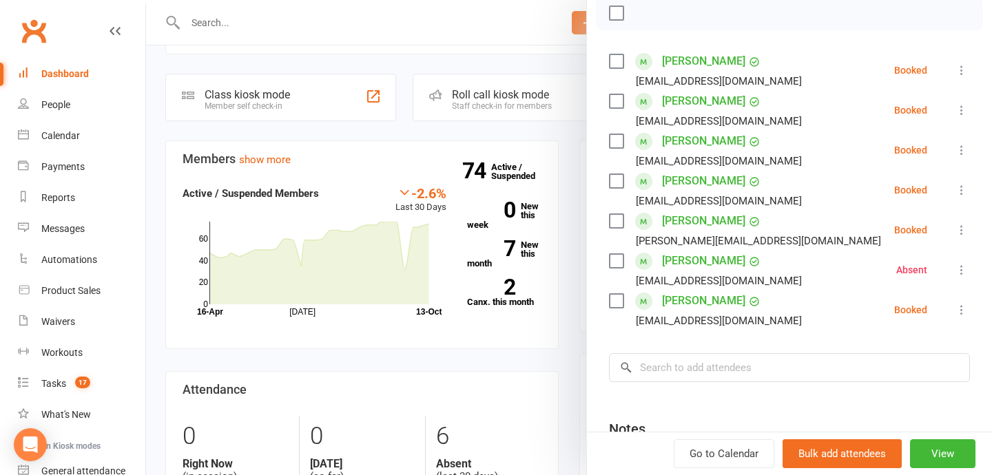
click at [966, 308] on icon at bounding box center [962, 310] width 14 height 14
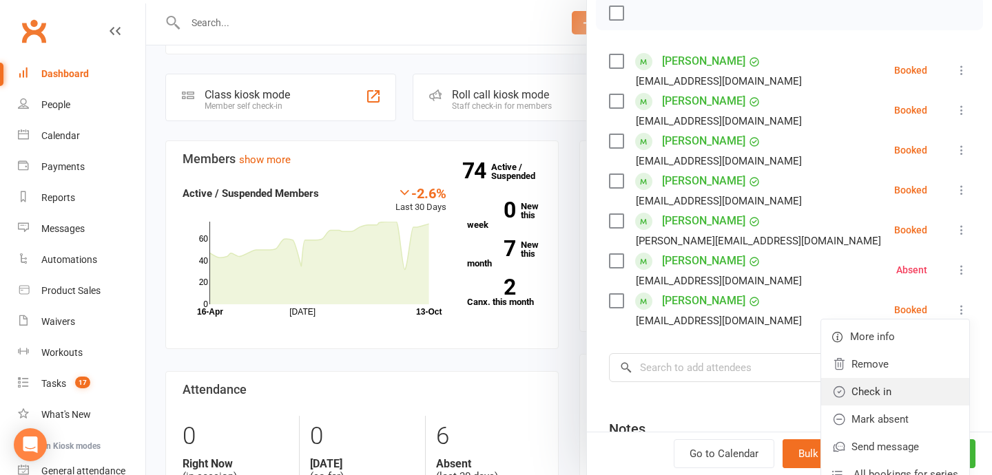
click at [925, 391] on link "Check in" at bounding box center [895, 392] width 148 height 28
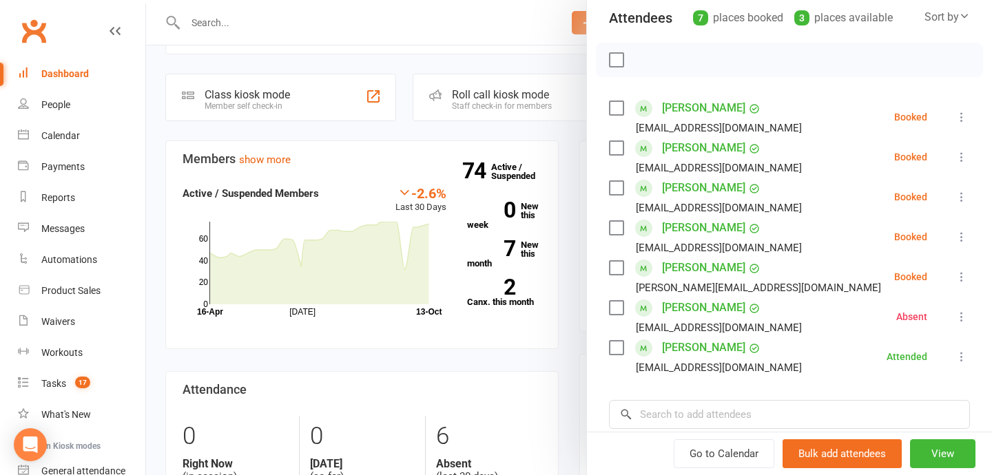
scroll to position [155, 0]
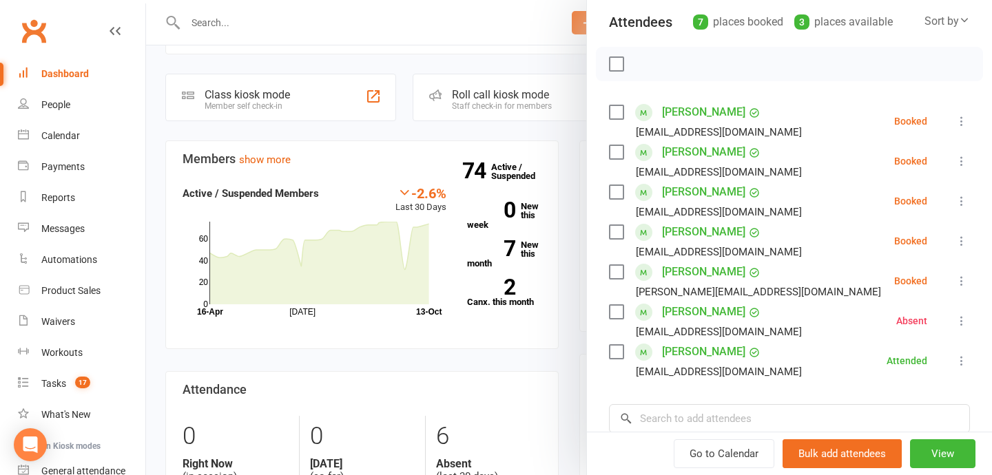
click at [965, 161] on icon at bounding box center [962, 161] width 14 height 14
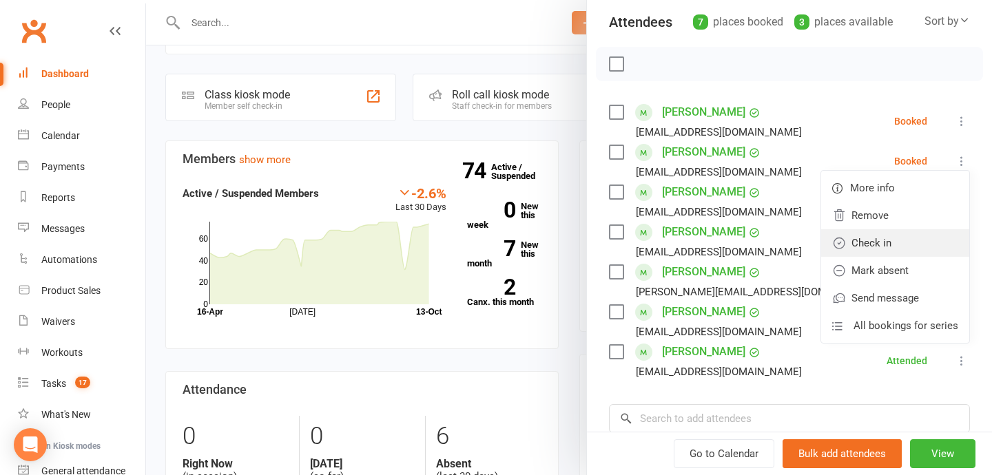
click at [948, 237] on link "Check in" at bounding box center [895, 243] width 148 height 28
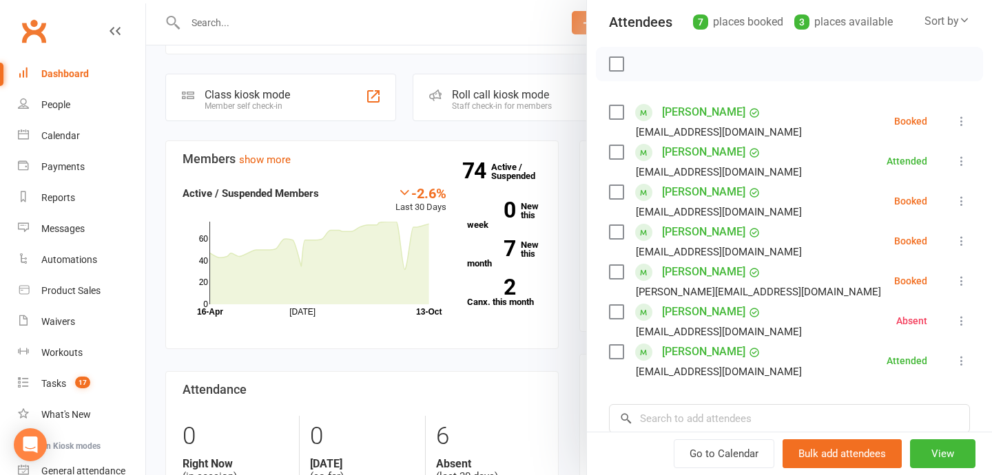
click at [478, 336] on div at bounding box center [569, 237] width 846 height 475
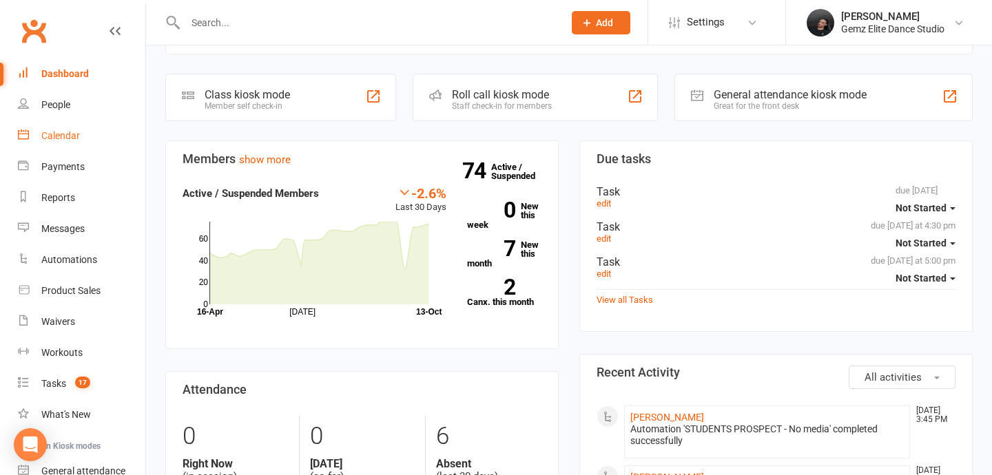
click at [80, 136] on link "Calendar" at bounding box center [81, 136] width 127 height 31
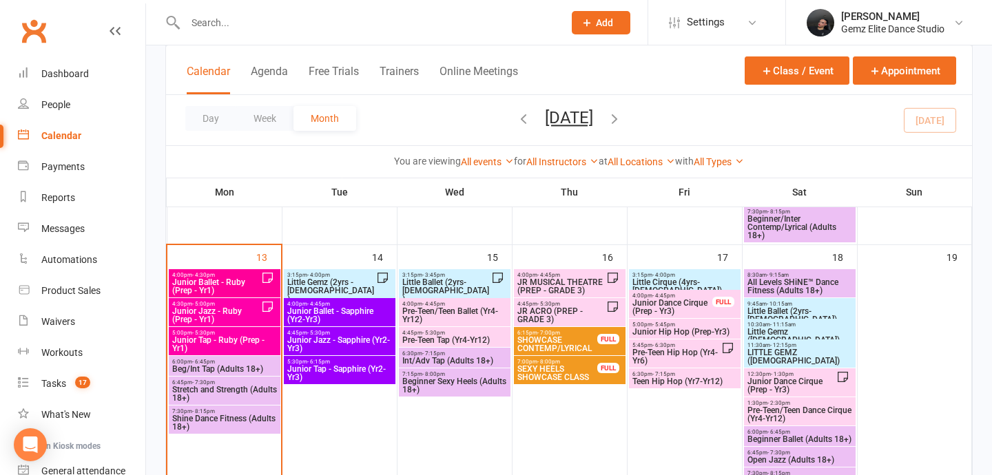
scroll to position [470, 0]
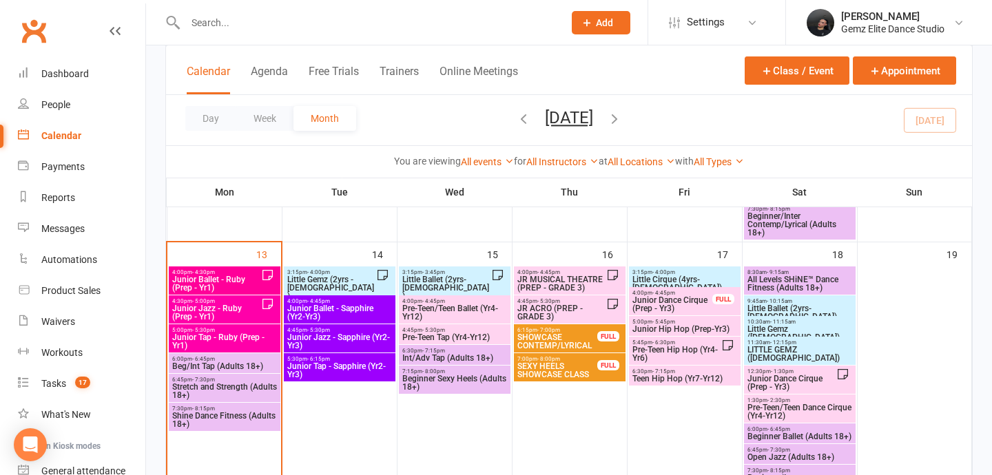
click at [245, 278] on span "Junior Ballet - Ruby (Prep - Yr1)" at bounding box center [217, 284] width 90 height 17
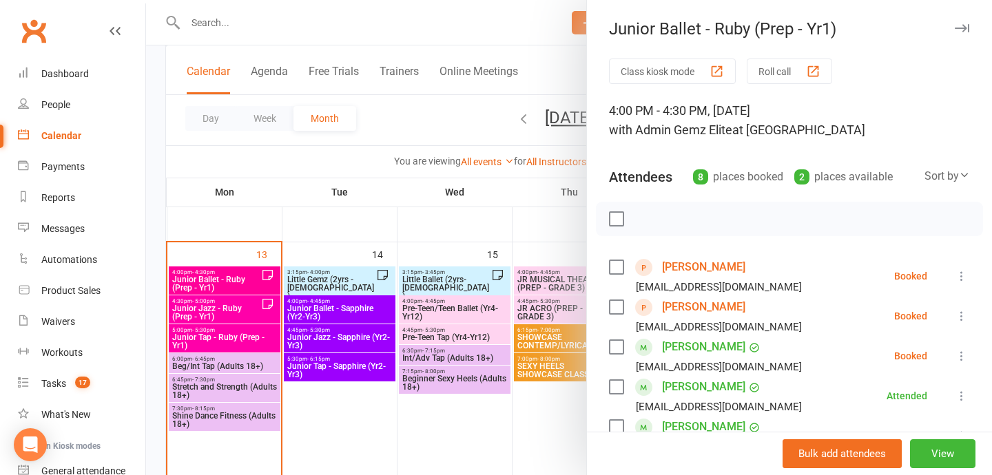
click at [249, 320] on div at bounding box center [569, 237] width 846 height 475
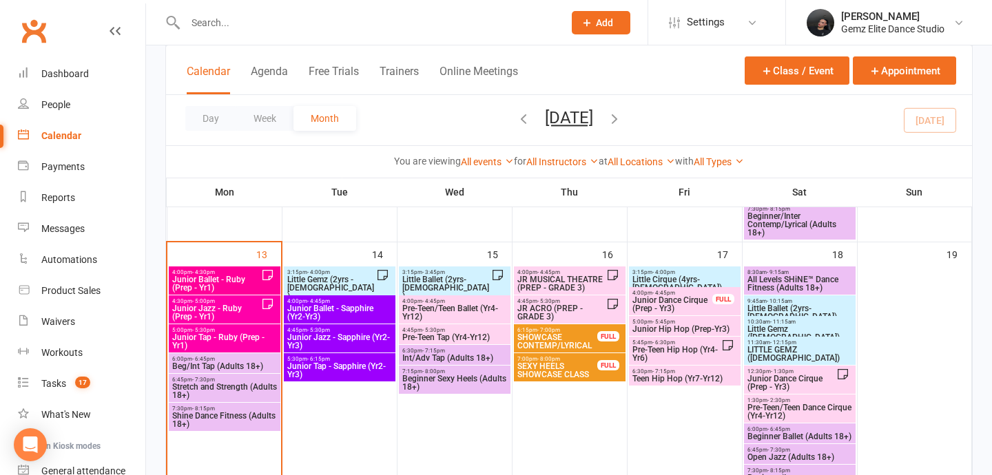
click at [248, 331] on span "5:00pm - 5:30pm" at bounding box center [225, 330] width 106 height 6
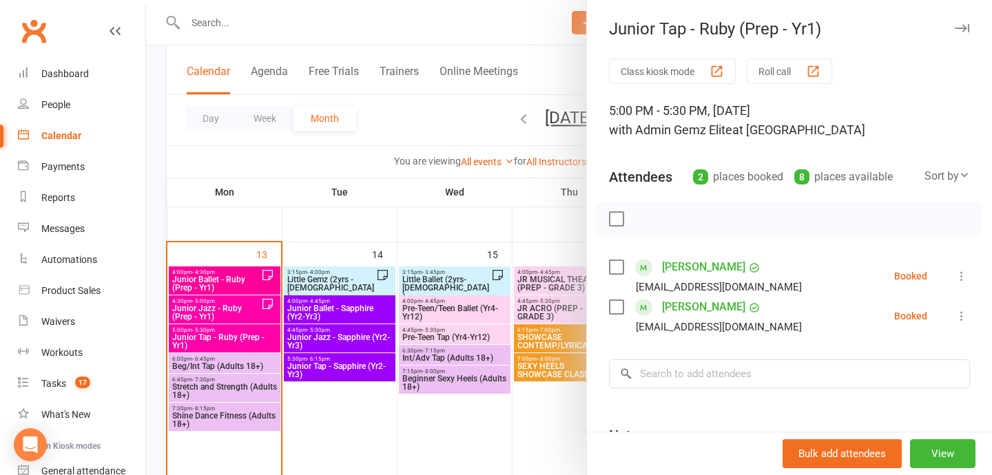
click at [958, 309] on icon at bounding box center [962, 316] width 14 height 14
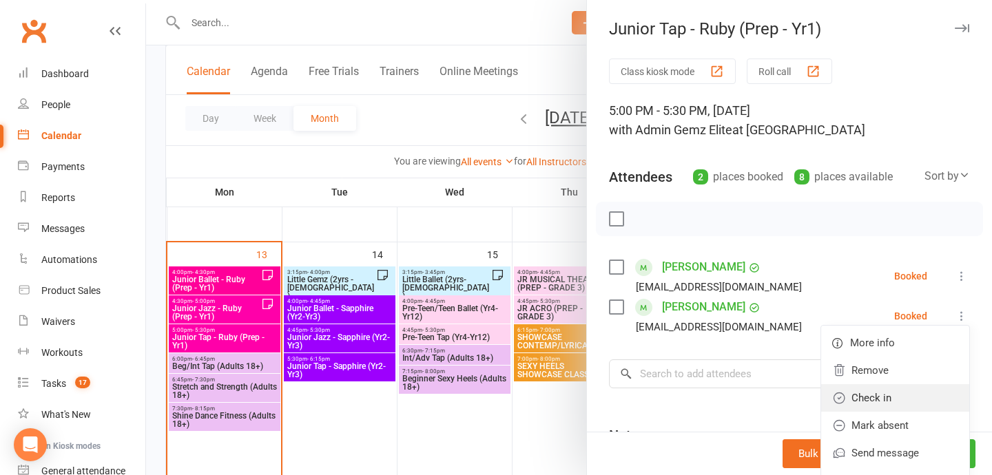
click at [900, 400] on link "Check in" at bounding box center [895, 398] width 148 height 28
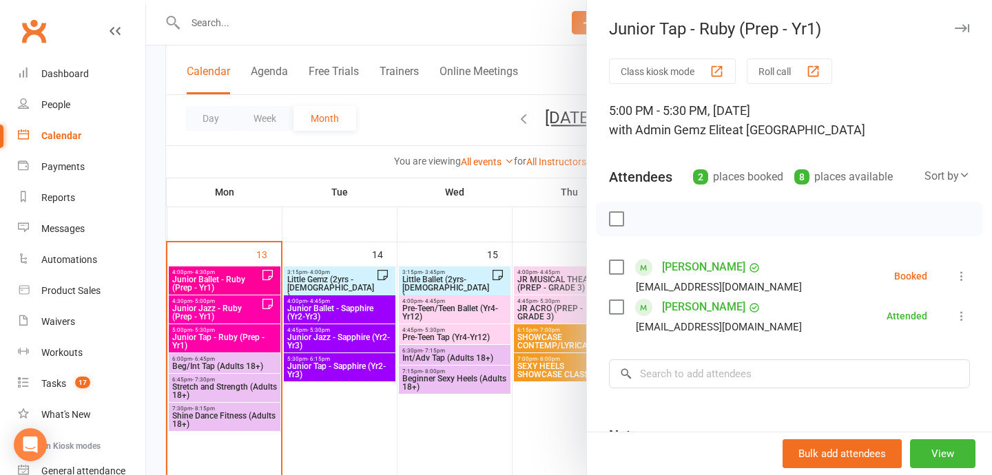
click at [253, 303] on div at bounding box center [569, 237] width 846 height 475
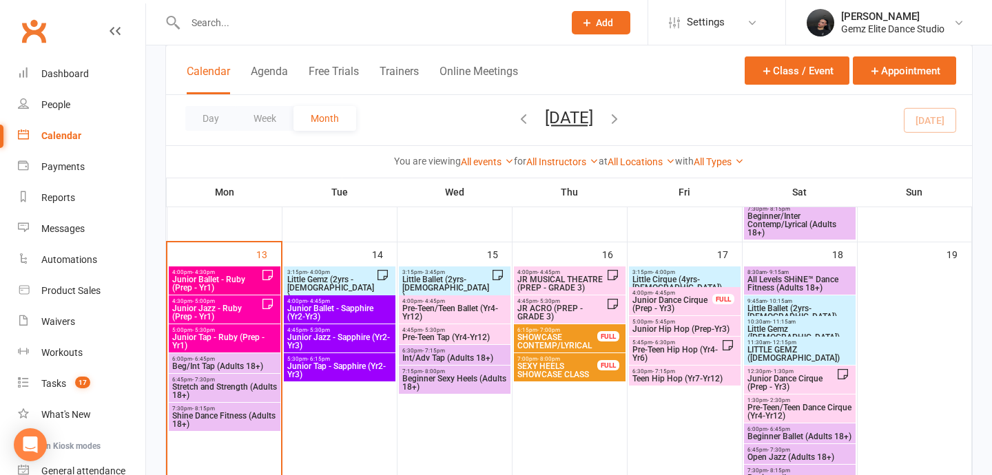
click at [253, 303] on span "4:30pm - 5:00pm" at bounding box center [217, 301] width 90 height 6
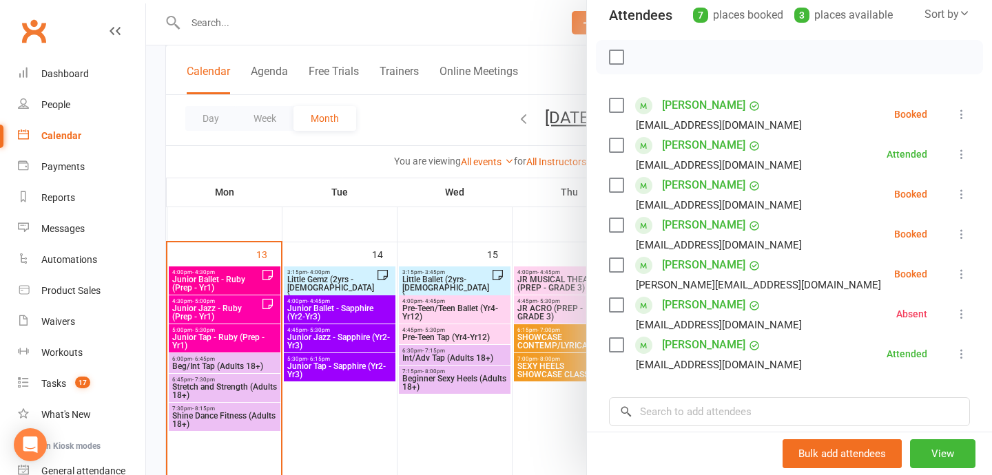
scroll to position [163, 0]
click at [229, 287] on div at bounding box center [569, 237] width 846 height 475
